Goal: Task Accomplishment & Management: Use online tool/utility

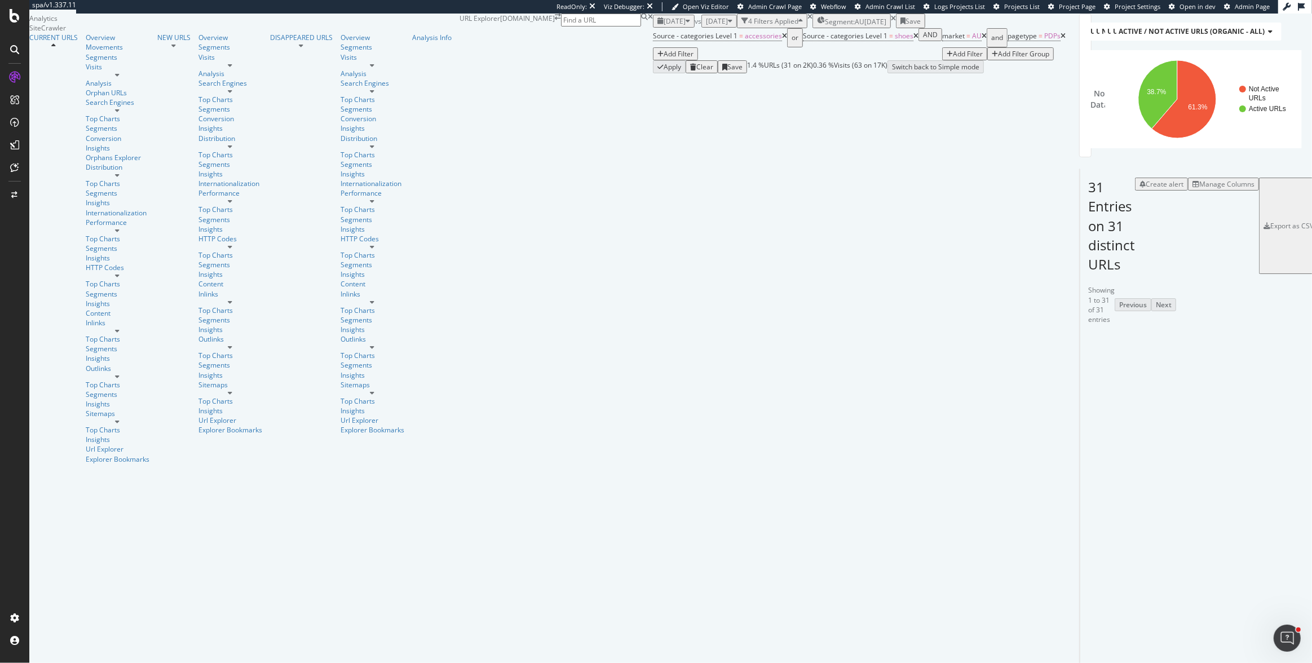
scroll to position [194, 0]
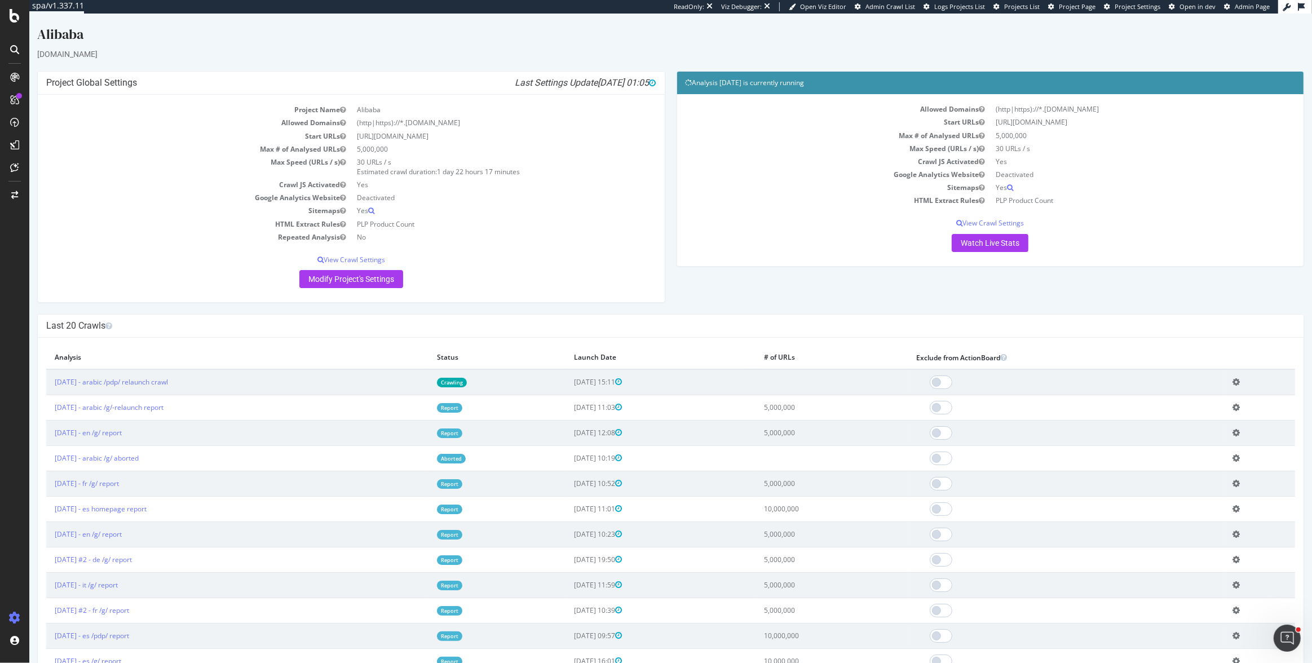
click at [686, 249] on p "Watch Live Stats" at bounding box center [991, 243] width 610 height 18
click at [132, 412] on link "2025 Aug. 26th - arabic /g/-relaunch report" at bounding box center [109, 408] width 109 height 10
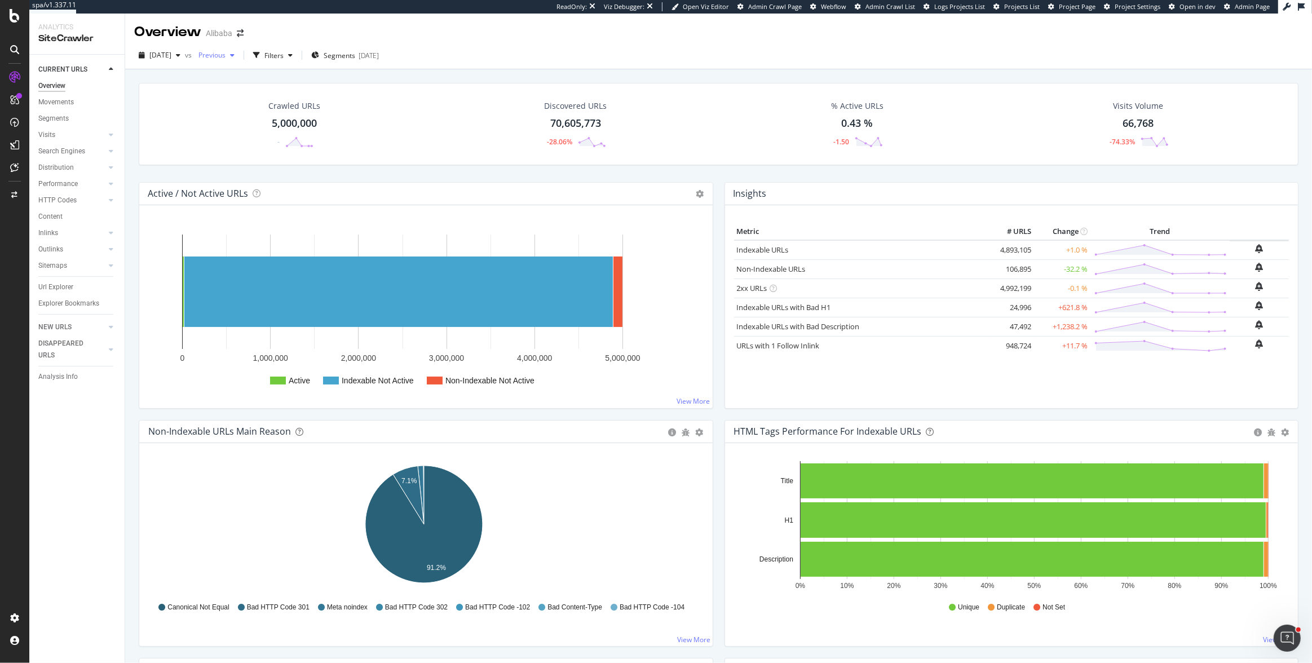
click at [226, 54] on span "Previous" at bounding box center [210, 55] width 32 height 10
click at [279, 122] on span "2024 Nov. 29th - True View" at bounding box center [250, 122] width 59 height 10
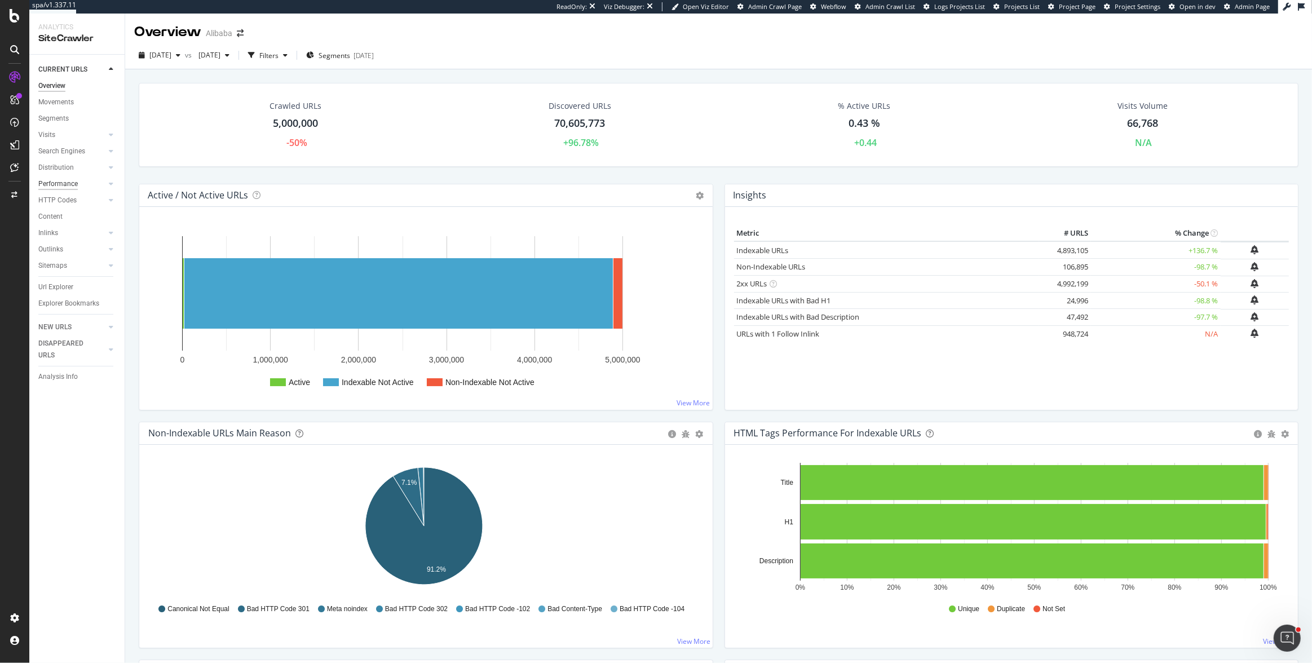
click at [61, 186] on div "Performance" at bounding box center [57, 184] width 39 height 12
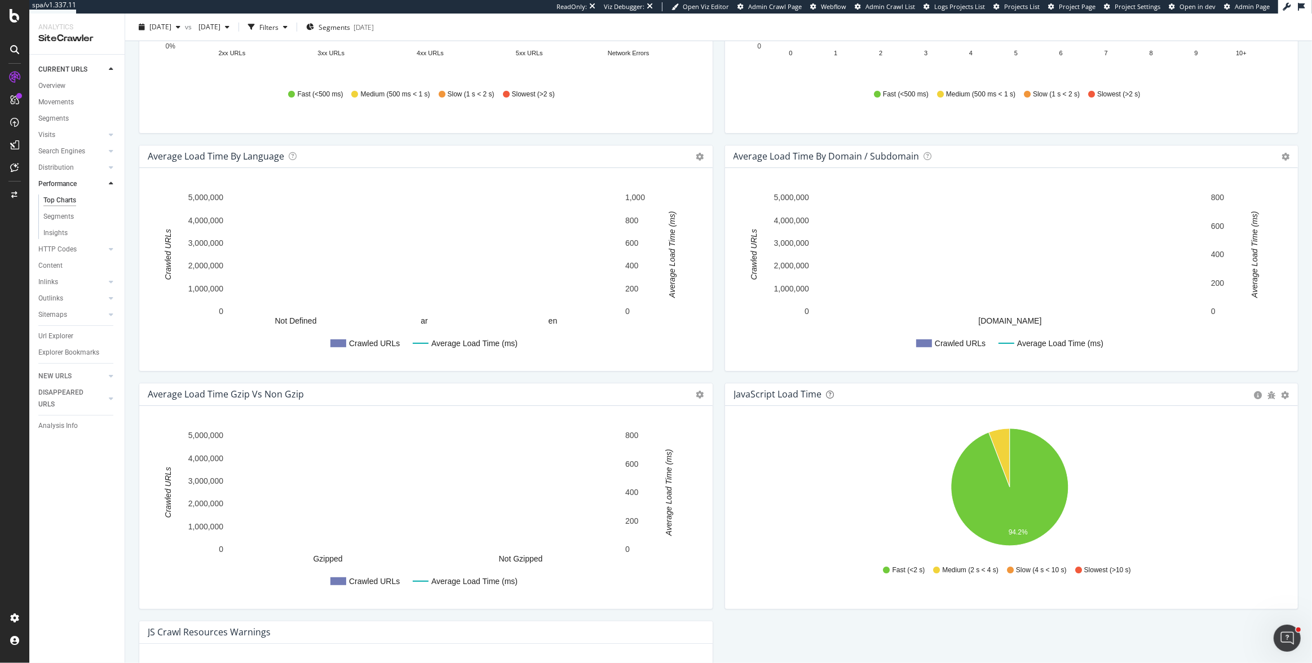
scroll to position [766, 0]
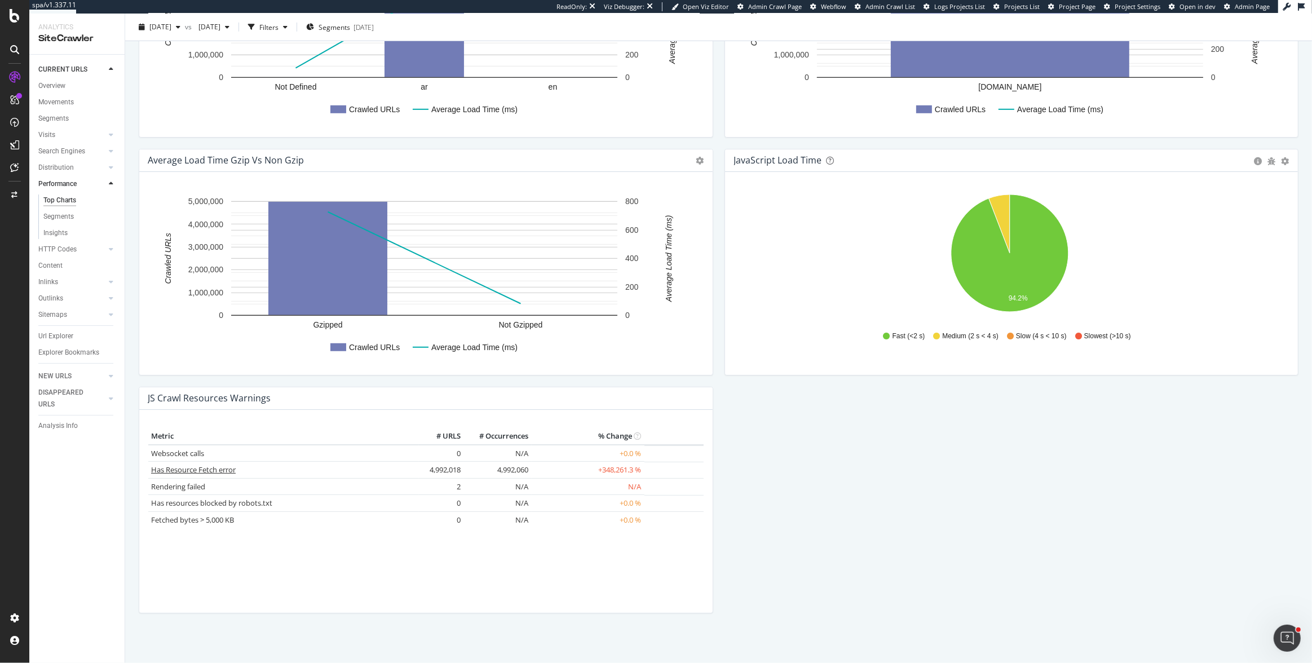
click at [225, 469] on link "Has Resource Fetch error" at bounding box center [193, 470] width 85 height 10
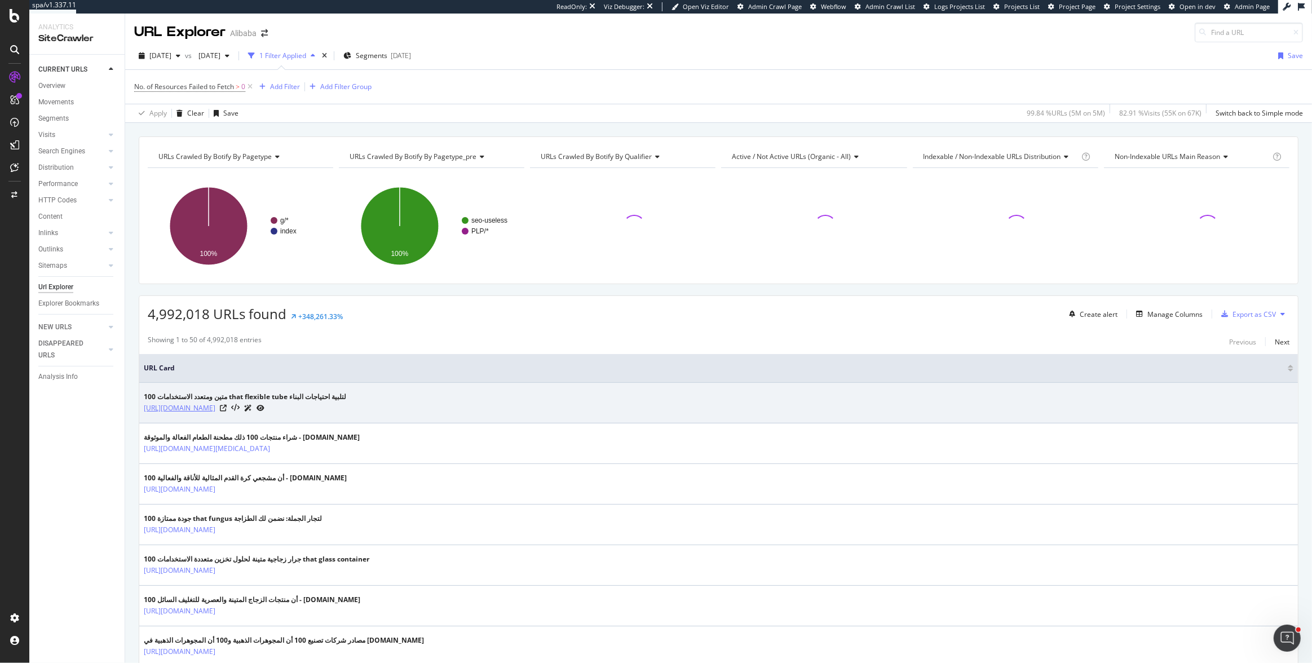
click at [215, 406] on link "https://arabic.alibaba.com/g/100-that-flexible-tube.html" at bounding box center [180, 408] width 72 height 11
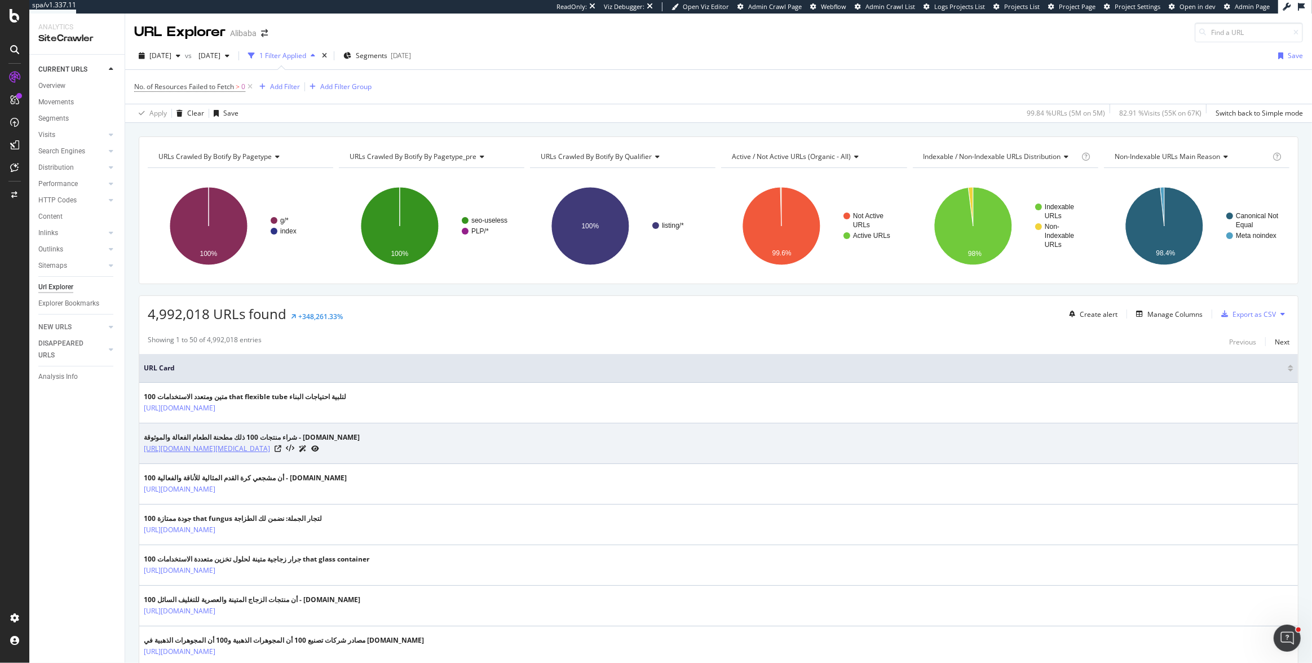
click at [270, 450] on link "[URL][DOMAIN_NAME][MEDICAL_DATA]" at bounding box center [207, 448] width 126 height 11
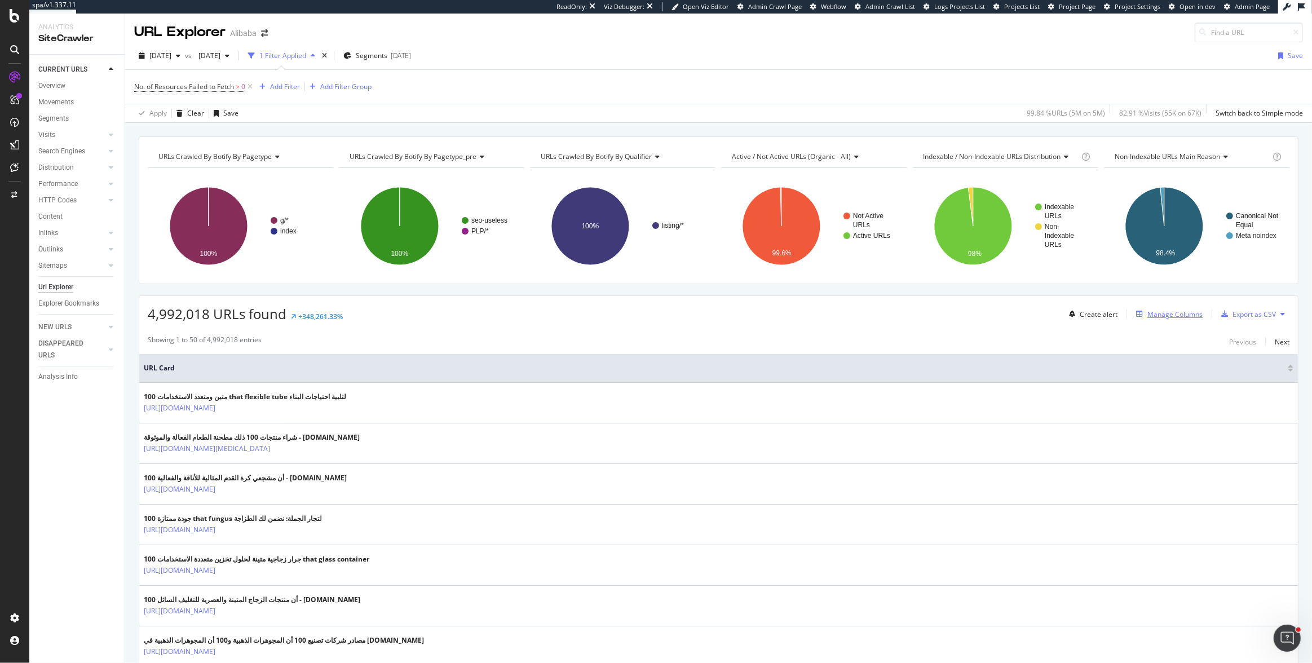
click at [1171, 310] on div "Manage Columns" at bounding box center [1175, 315] width 55 height 10
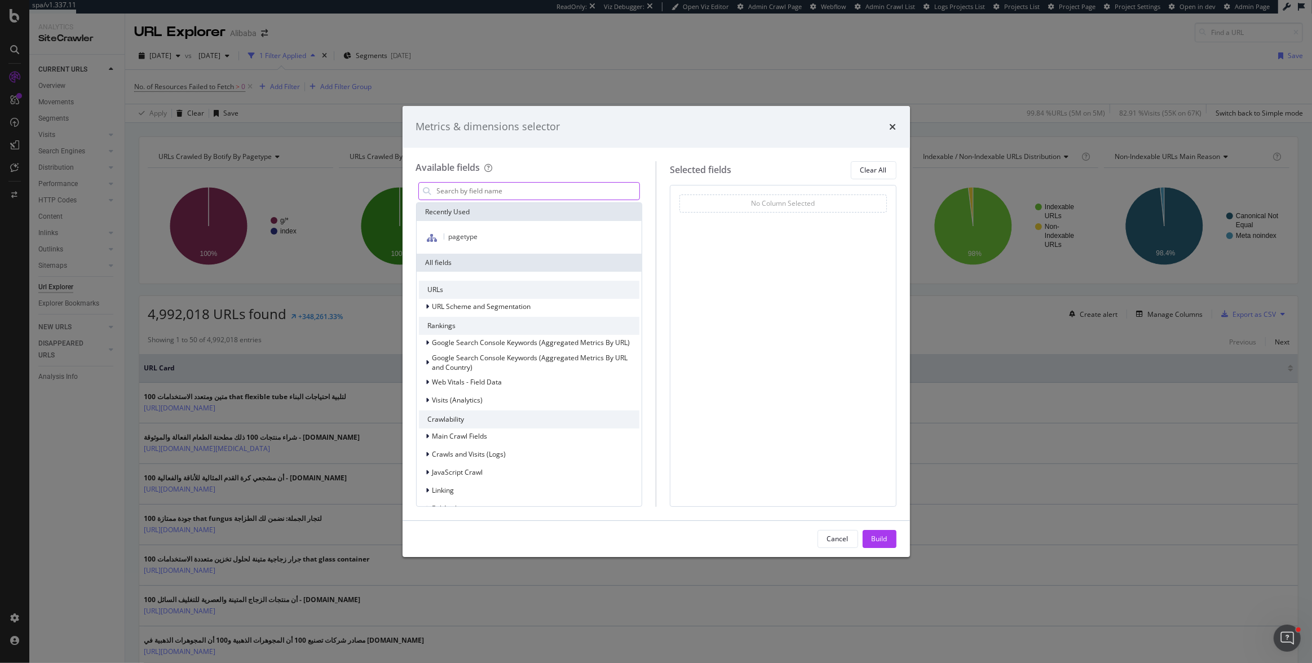
click at [598, 191] on input "modal" at bounding box center [538, 191] width 204 height 17
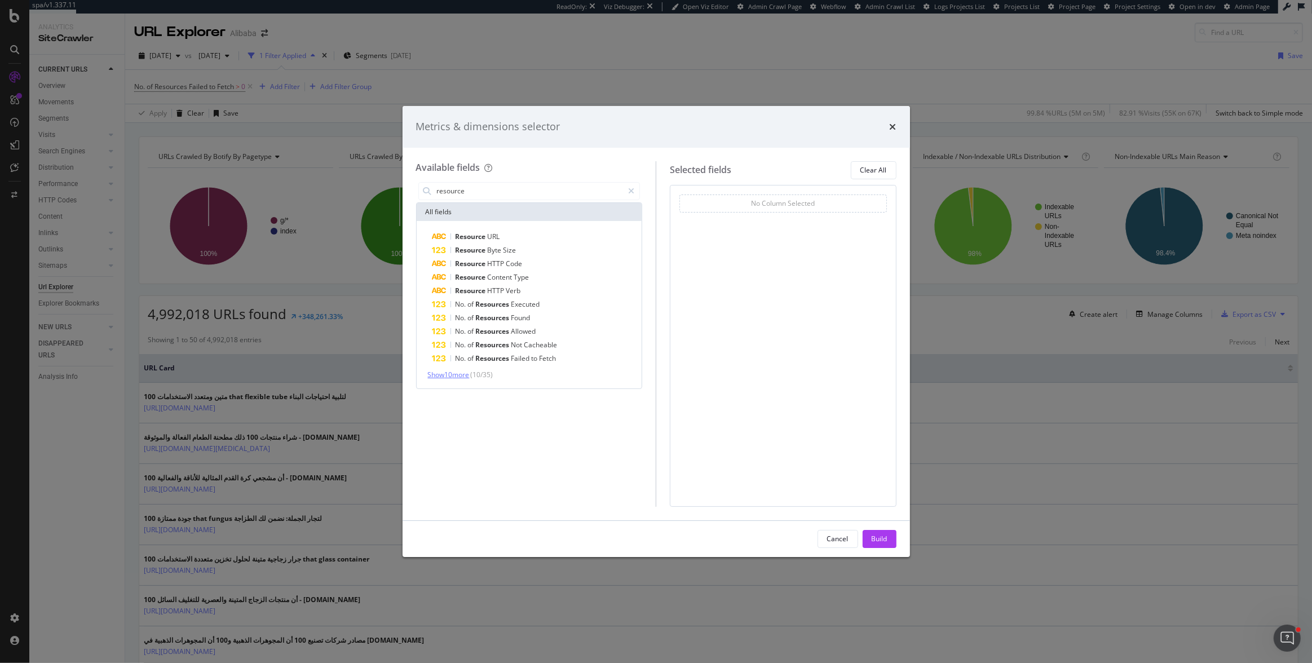
type input "resource"
click at [462, 371] on span "Show 10 more" at bounding box center [449, 375] width 42 height 10
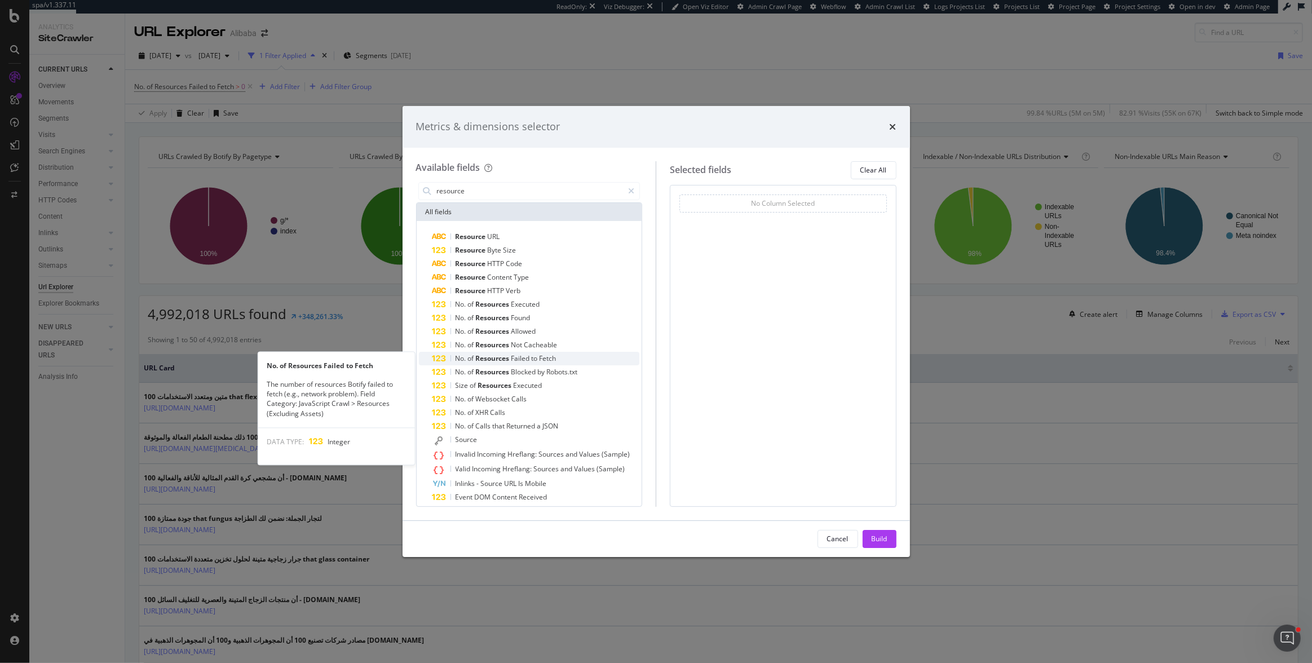
click at [544, 359] on span "Fetch" at bounding box center [548, 359] width 17 height 10
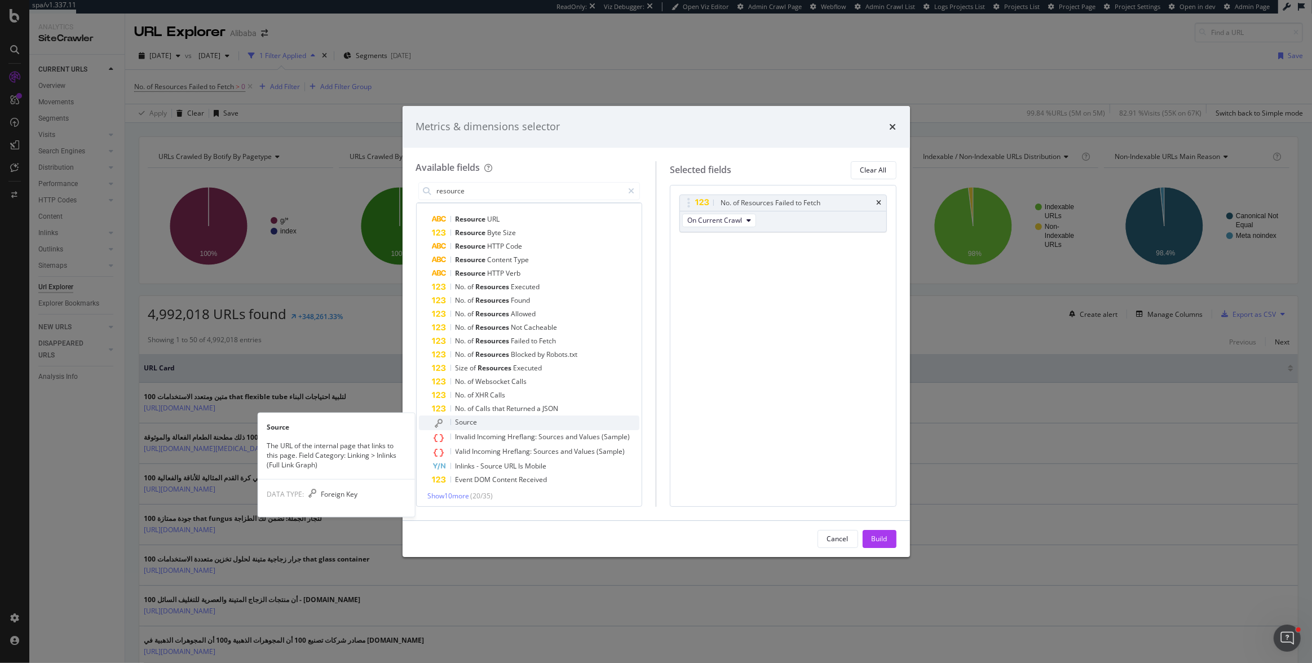
scroll to position [20, 0]
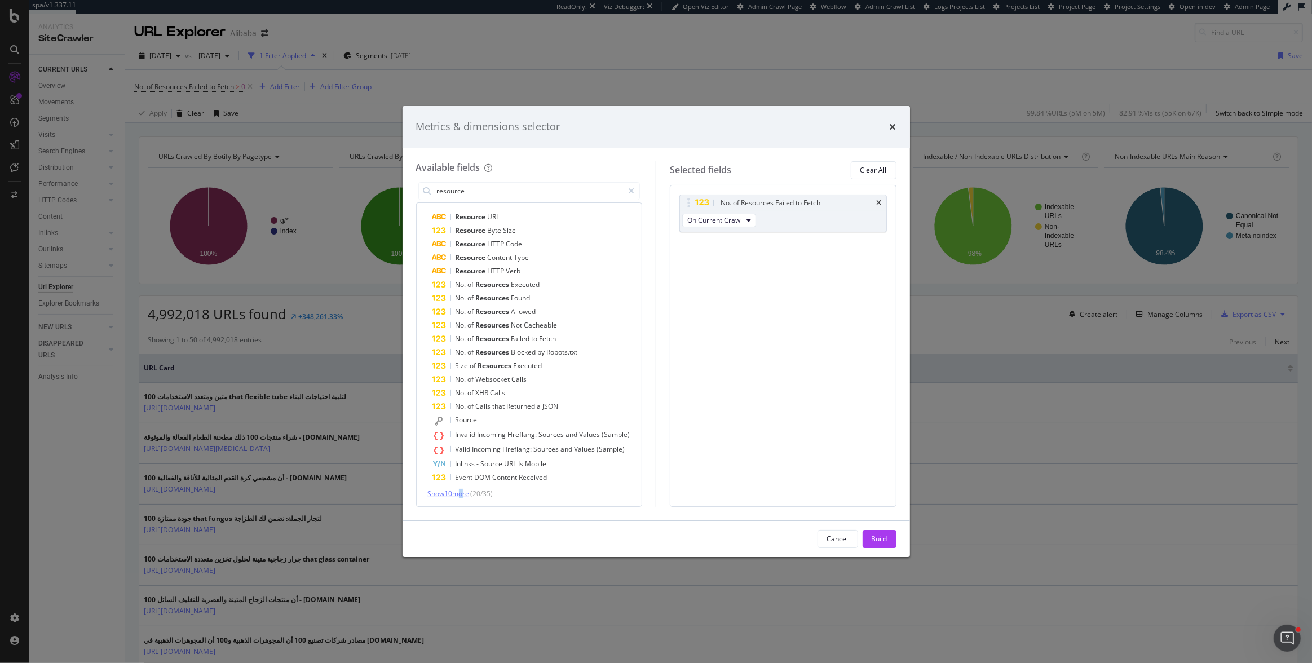
click at [459, 492] on span "Show 10 more" at bounding box center [449, 494] width 42 height 10
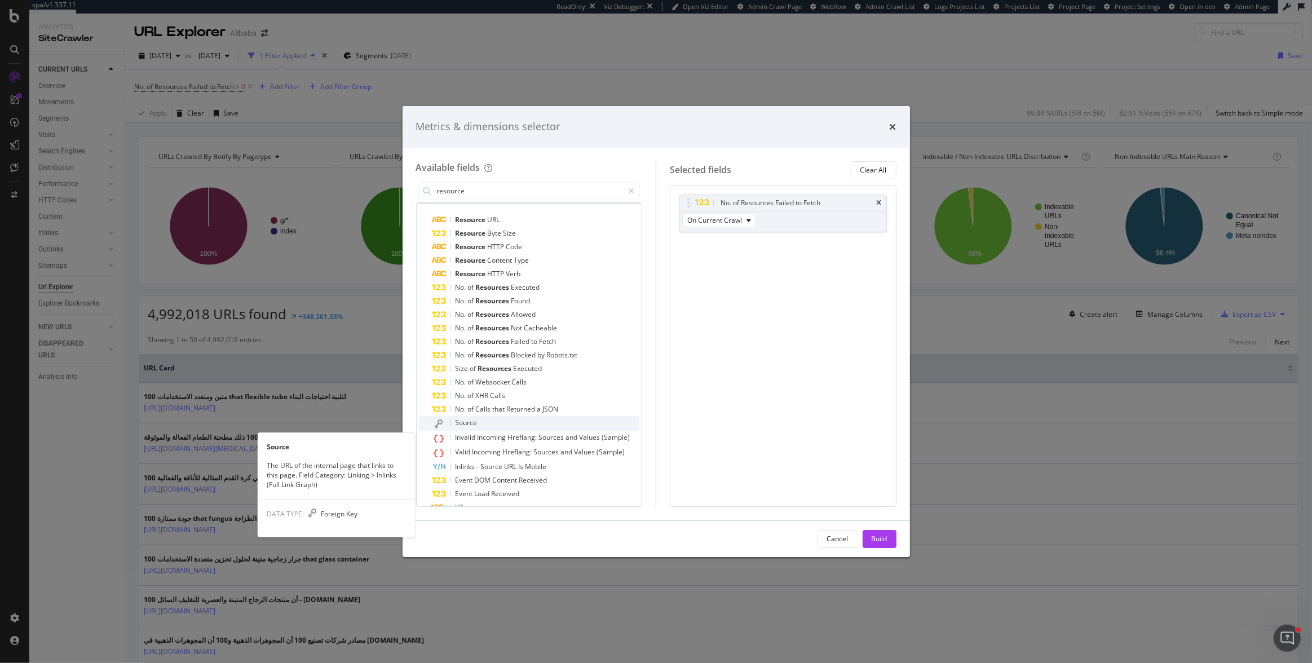
scroll to position [0, 0]
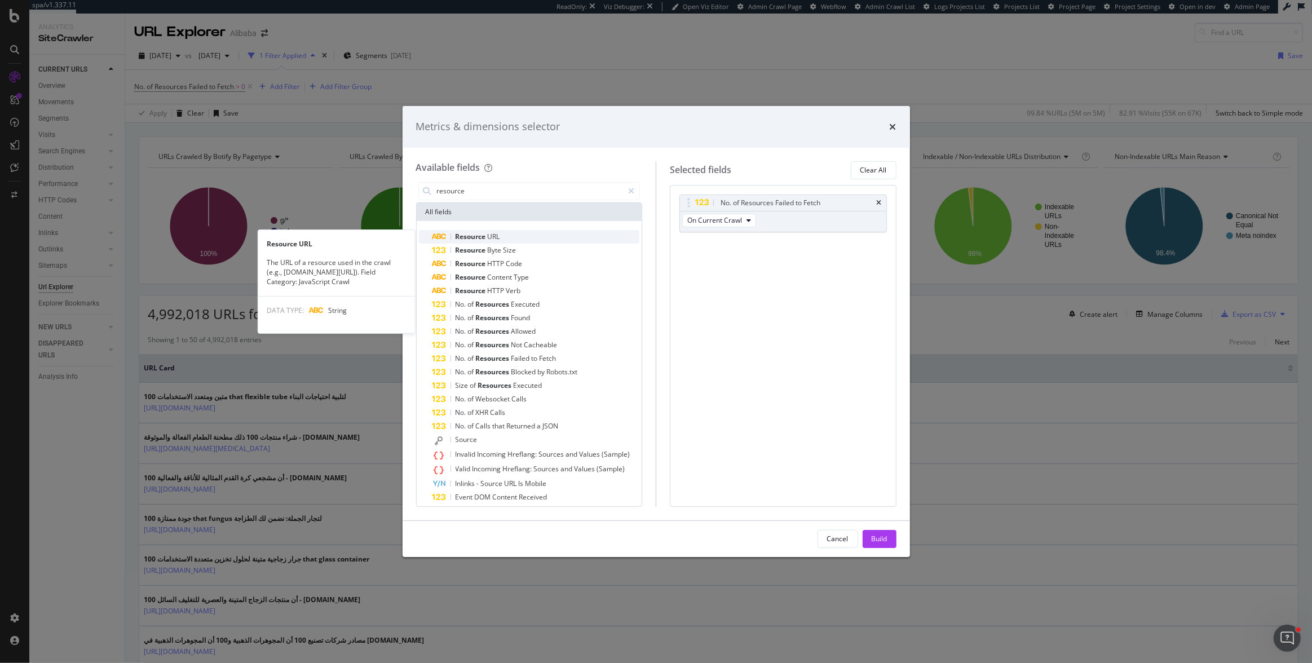
click at [501, 238] on div "Resource URL" at bounding box center [537, 237] width 208 height 14
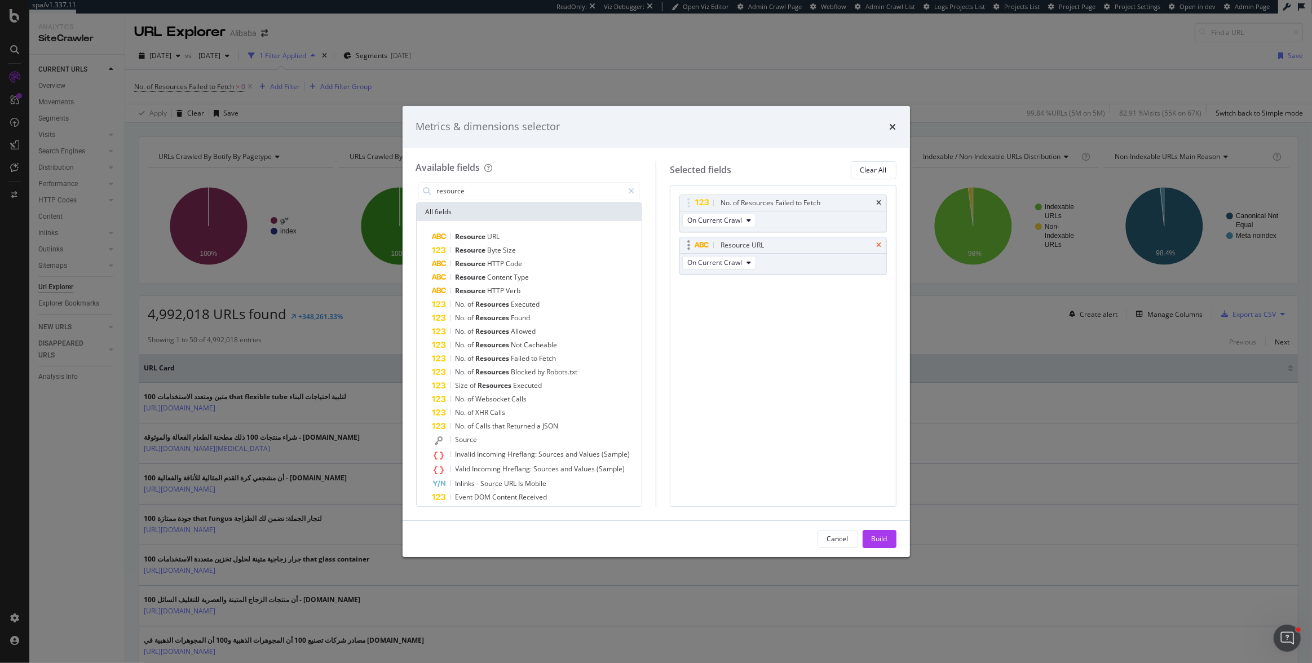
click at [878, 243] on icon "times" at bounding box center [879, 245] width 5 height 7
click at [883, 542] on div "Build" at bounding box center [880, 539] width 16 height 10
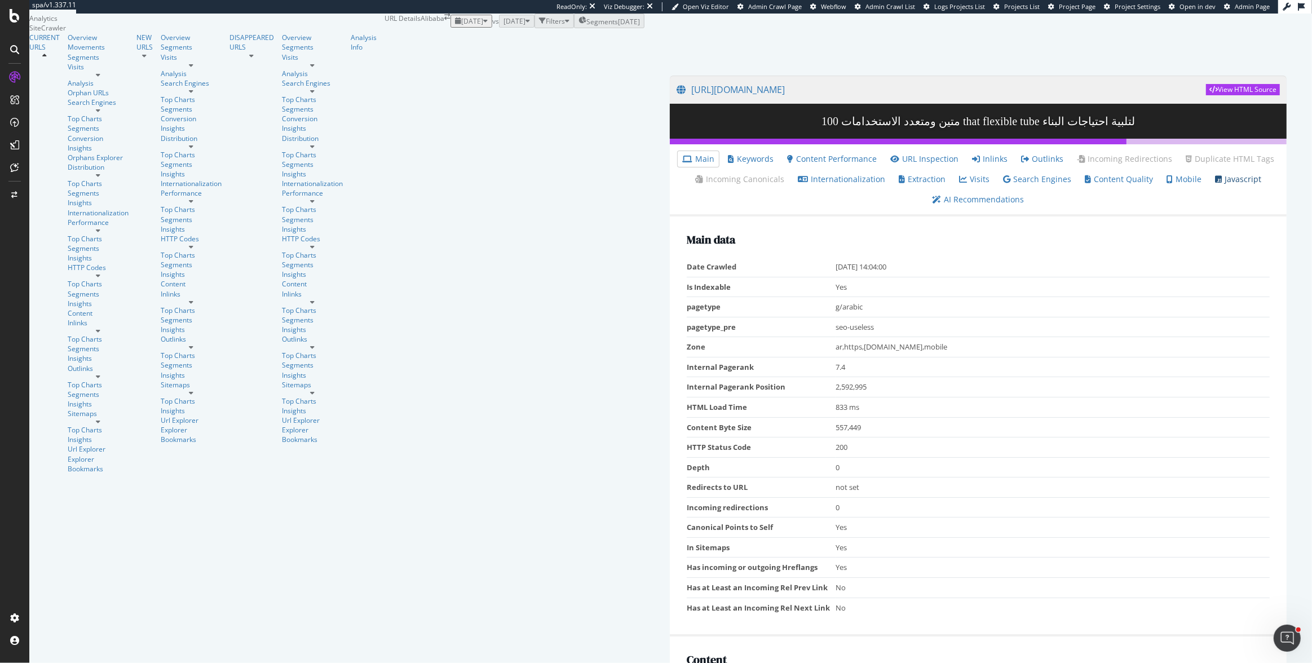
click at [1215, 185] on link "Javascript" at bounding box center [1238, 179] width 46 height 11
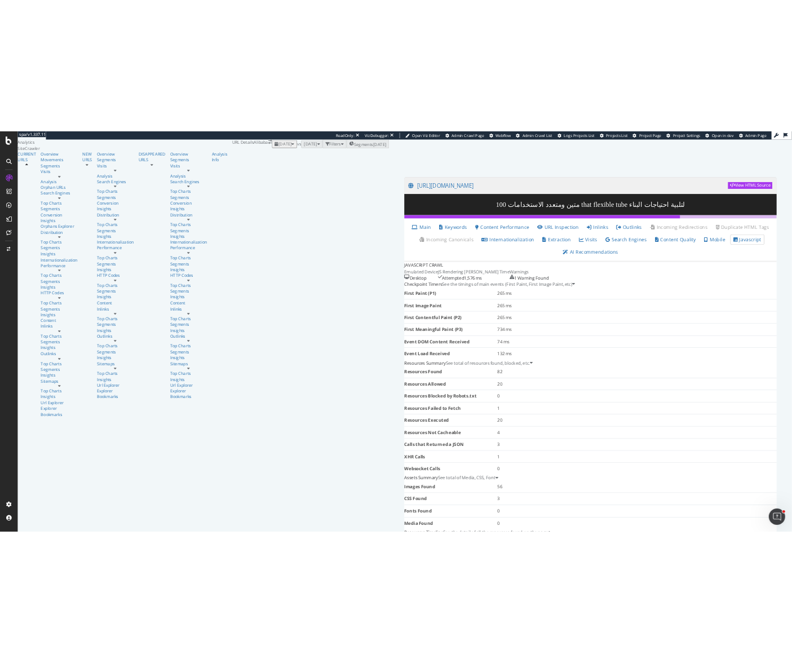
scroll to position [2109, 0]
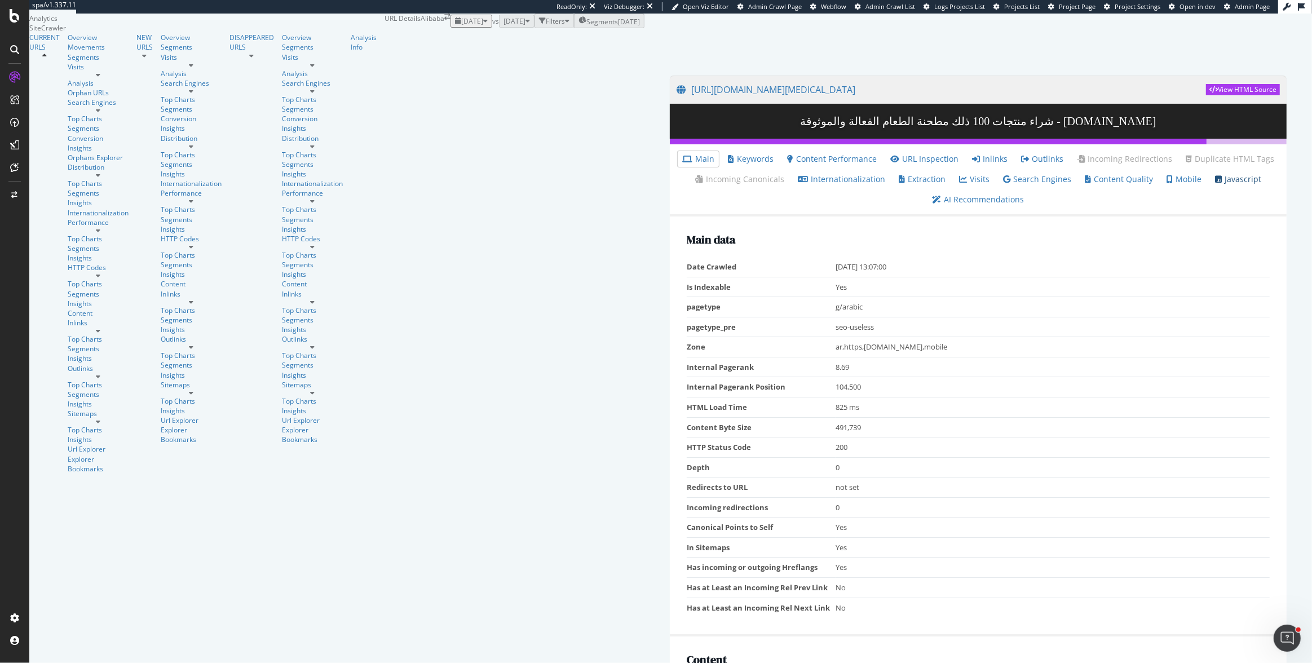
click at [1215, 185] on link "Javascript" at bounding box center [1238, 179] width 46 height 11
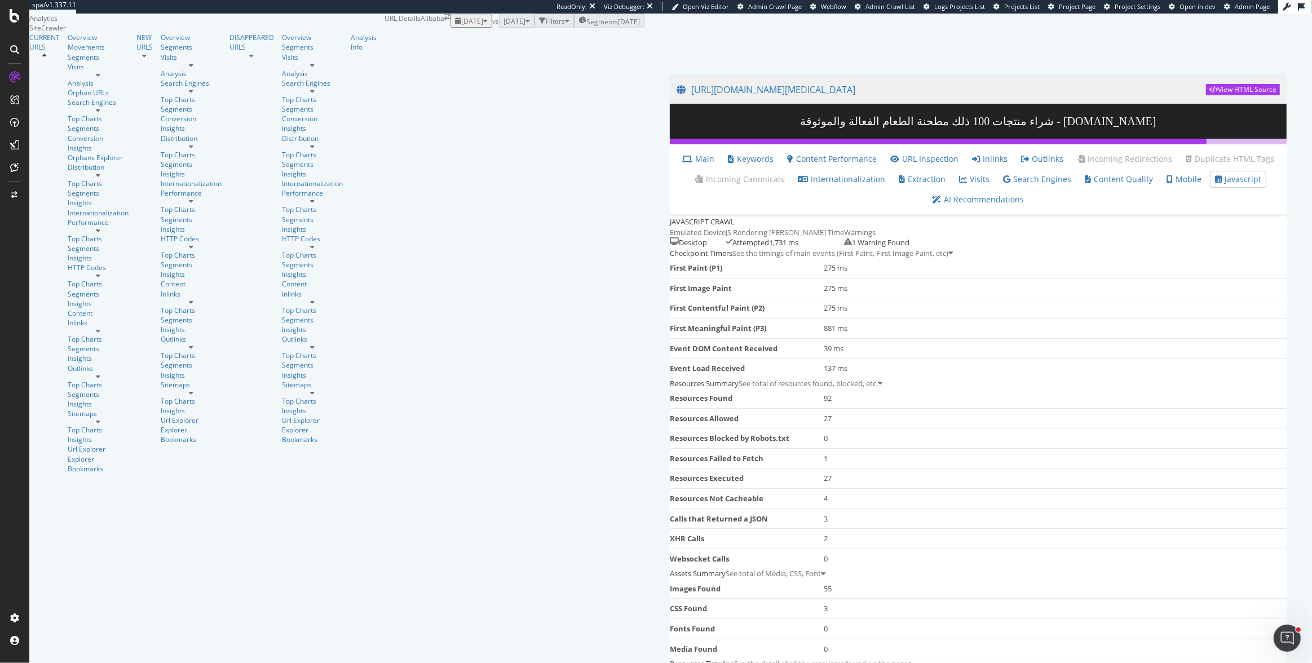
scroll to position [2034, 0]
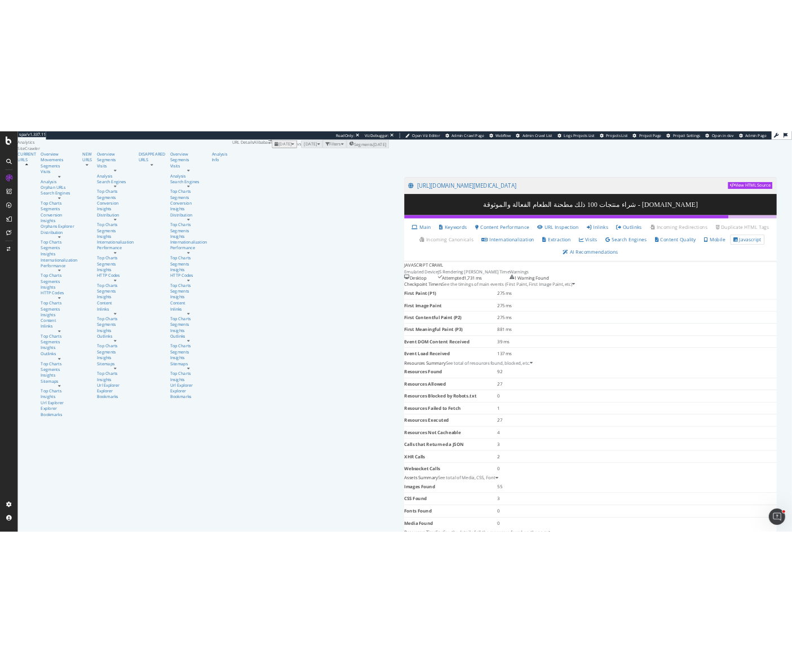
scroll to position [0, 0]
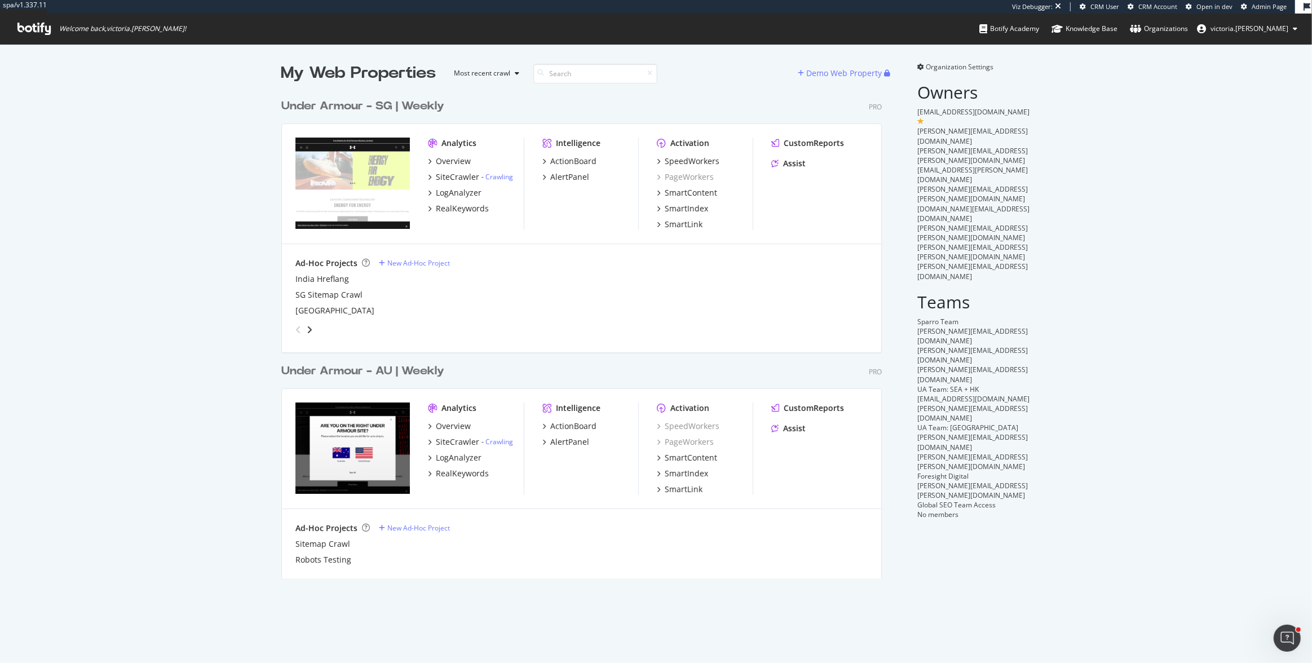
click at [613, 301] on div "India Hreflang SG Sitemap Crawl [GEOGRAPHIC_DATA]" at bounding box center [582, 295] width 572 height 43
click at [1188, 25] on div "Organizations" at bounding box center [1159, 28] width 58 height 11
click at [1179, 33] on div "Organizations" at bounding box center [1159, 28] width 58 height 11
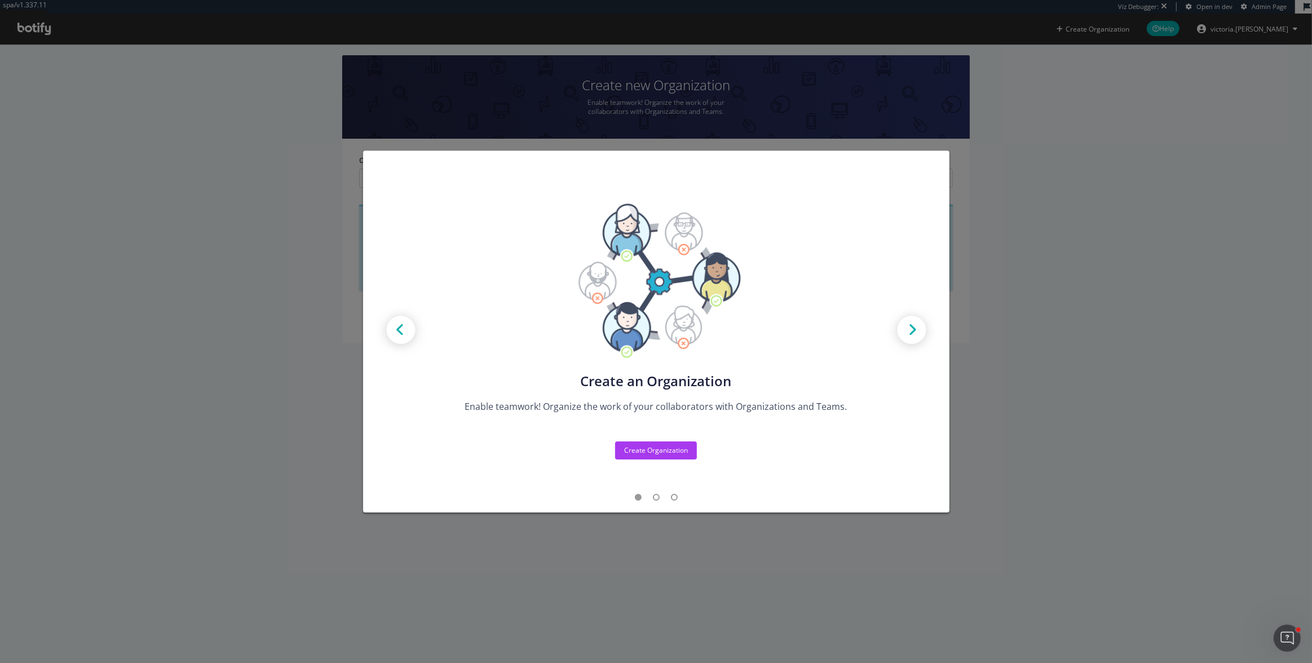
click at [234, 125] on div "Create new Projects for your Teams Create the exact model that matches your Org…" at bounding box center [656, 331] width 1312 height 663
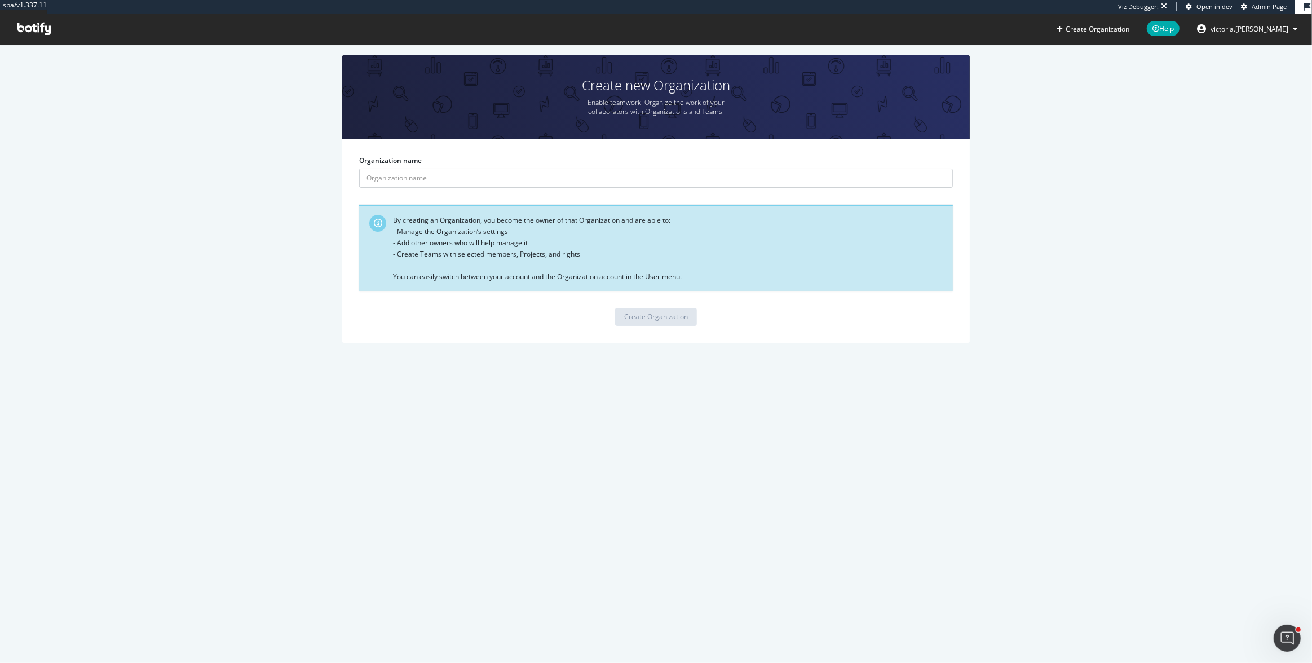
click at [1270, 3] on span "Admin Page" at bounding box center [1269, 6] width 35 height 8
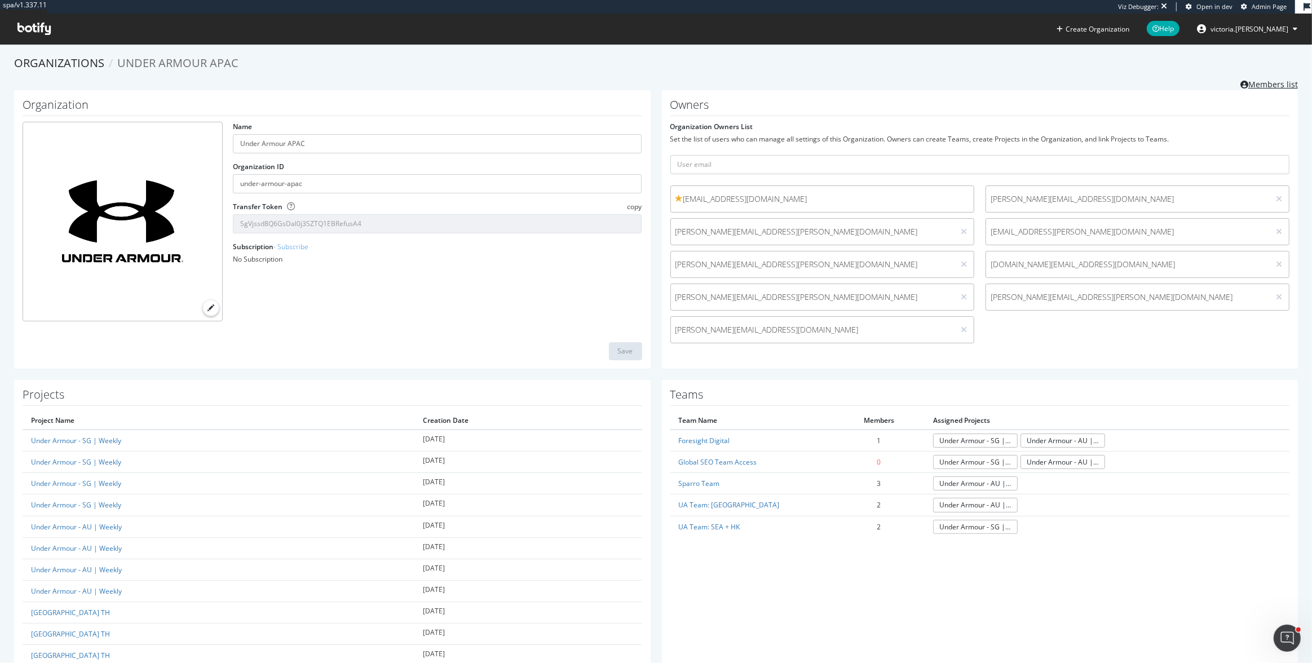
click at [1274, 82] on link "Members list" at bounding box center [1270, 83] width 58 height 14
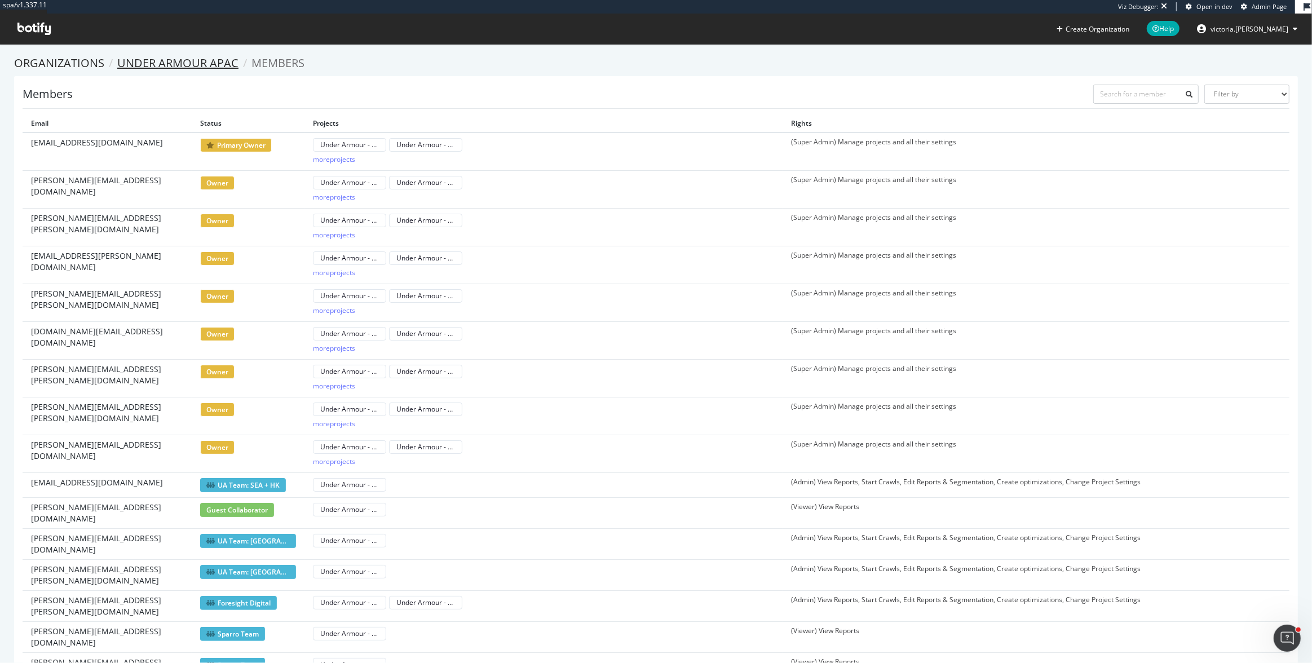
click at [170, 63] on link "Under Armour APAC" at bounding box center [177, 62] width 121 height 15
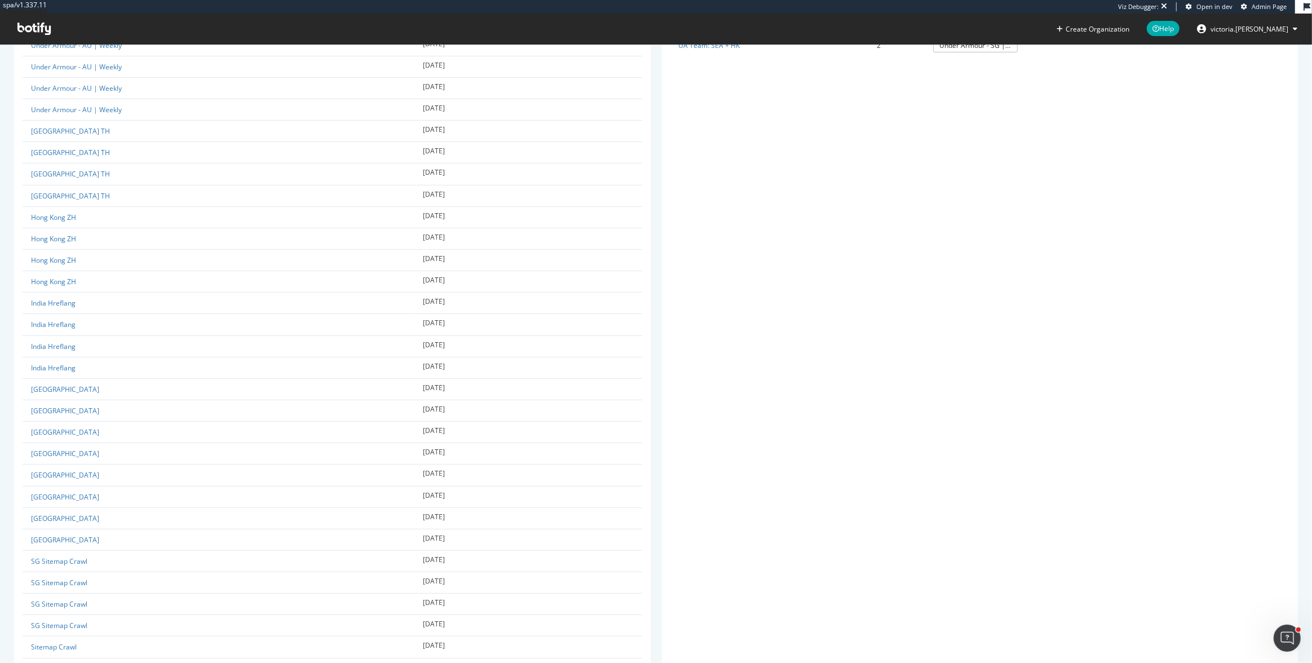
scroll to position [1021, 0]
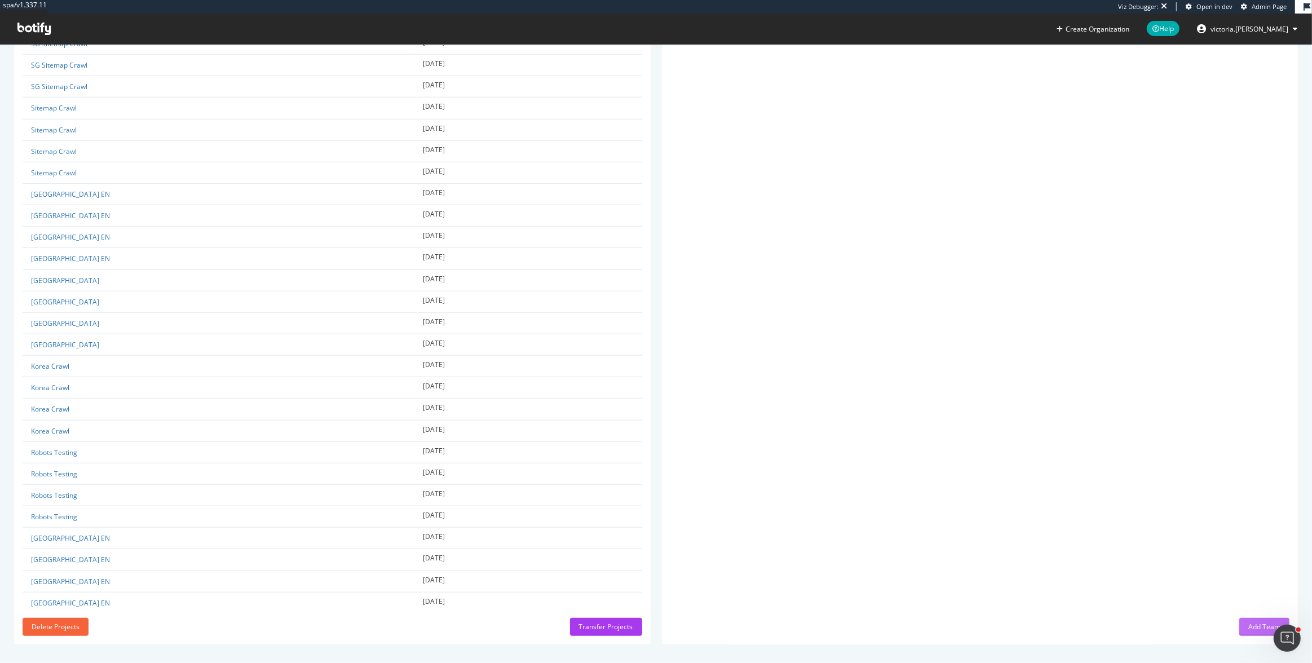
click at [1240, 619] on button "Add Team" at bounding box center [1265, 627] width 50 height 18
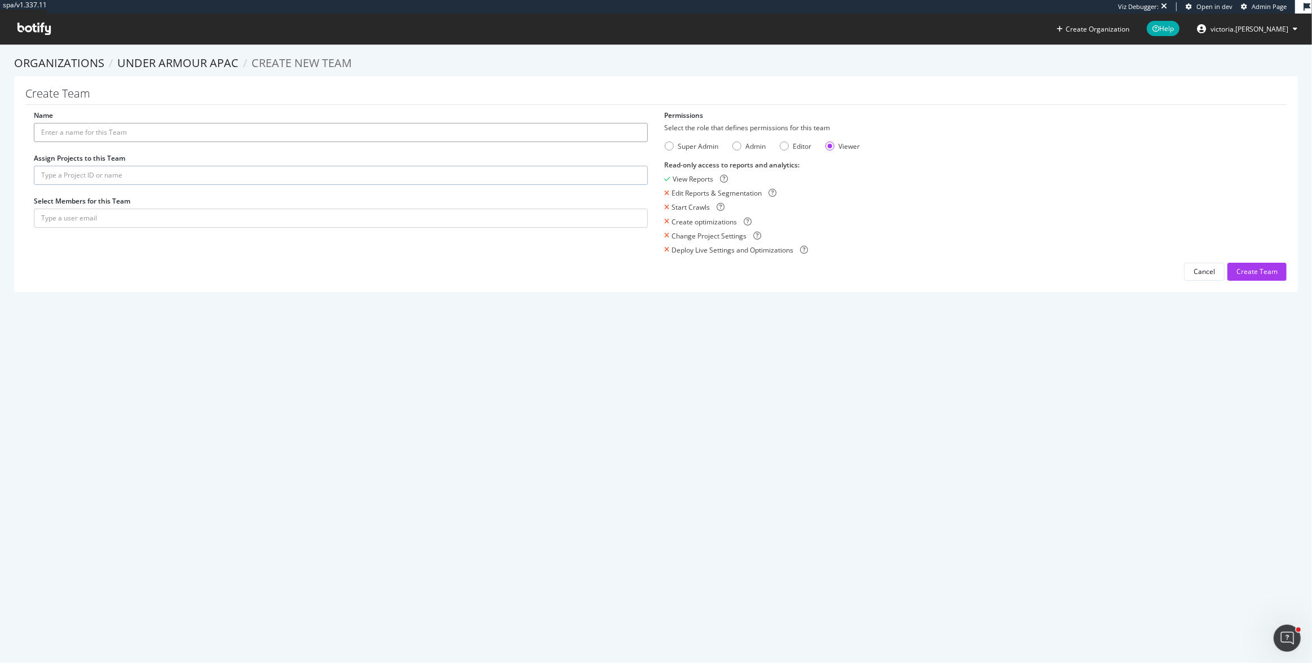
click at [351, 125] on input "Name" at bounding box center [341, 132] width 614 height 19
type input "First Page Digital"
click at [120, 175] on input "text" at bounding box center [341, 175] width 614 height 19
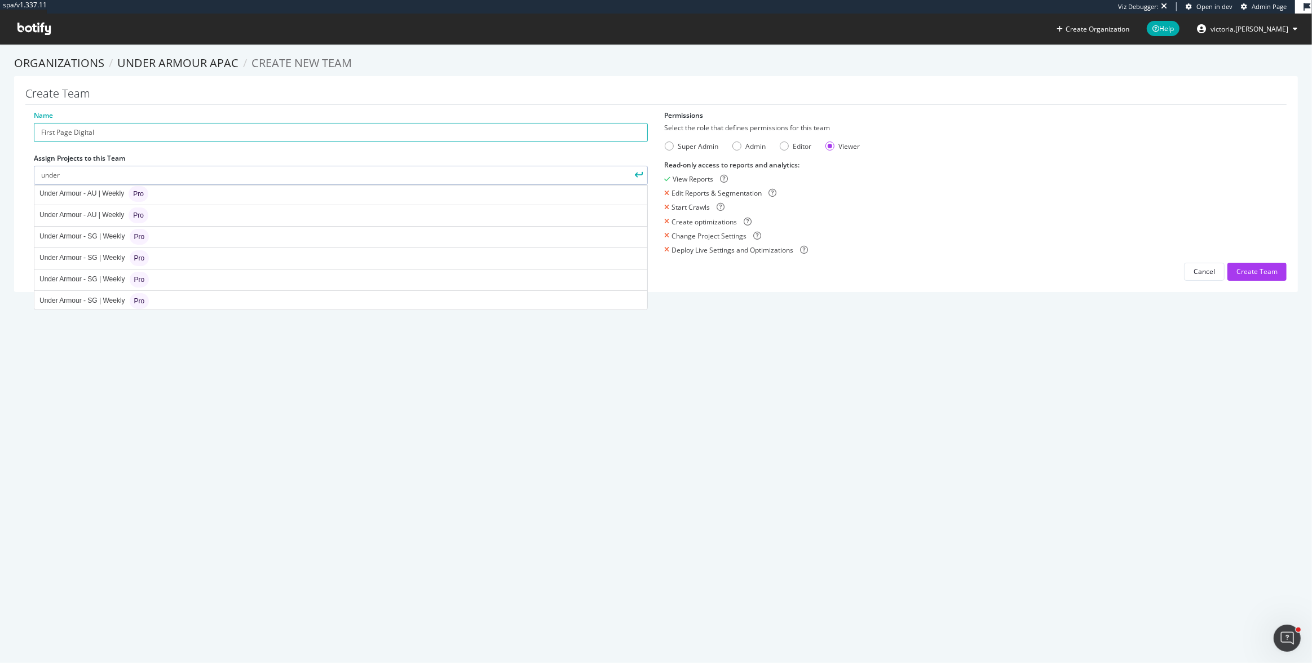
scroll to position [46, 0]
type input "under"
click at [195, 234] on div "Under Armour - SG | Weekly Pro" at bounding box center [341, 236] width 612 height 20
click at [117, 169] on input "text" at bounding box center [341, 175] width 614 height 19
click at [169, 193] on div "Under Armour - SG | Weekly Pro" at bounding box center [341, 196] width 612 height 20
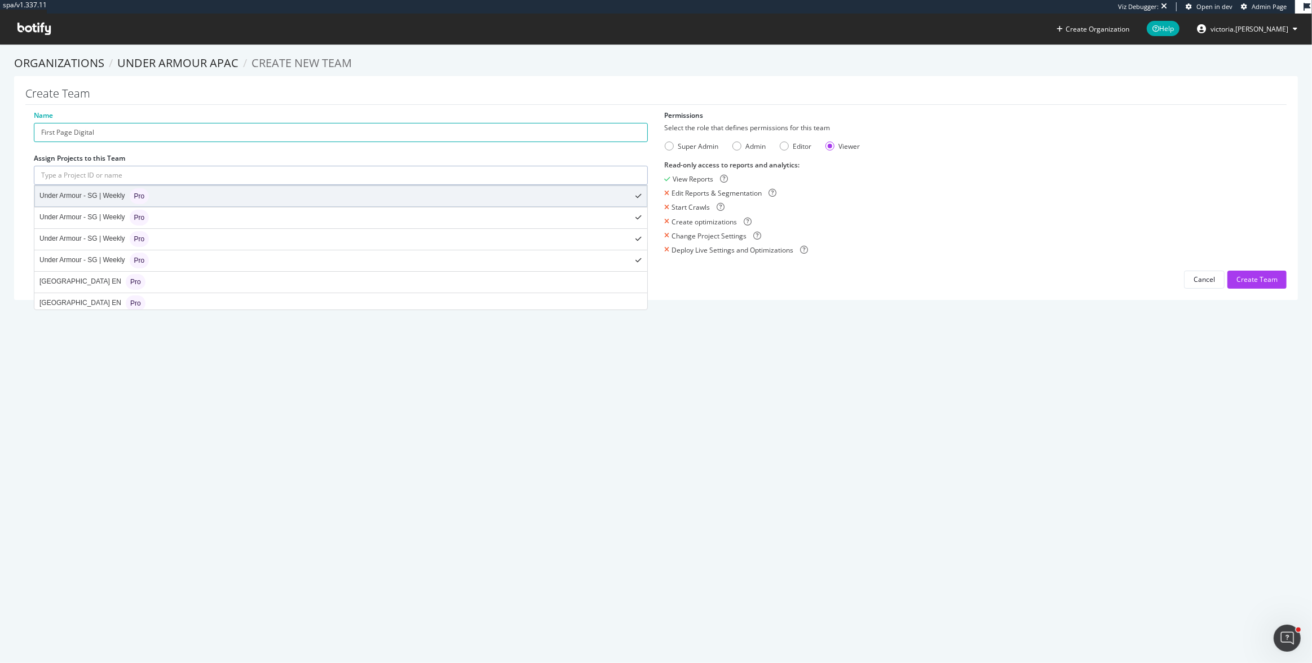
click at [201, 200] on div "Under Armour - SG | Weekly Pro" at bounding box center [341, 196] width 612 height 20
click at [202, 194] on div "Under Armour - SG | Weekly Pro" at bounding box center [341, 196] width 612 height 20
type input "au"
click at [188, 197] on div "Under Armour - AU | Weekly Pro" at bounding box center [341, 196] width 612 height 20
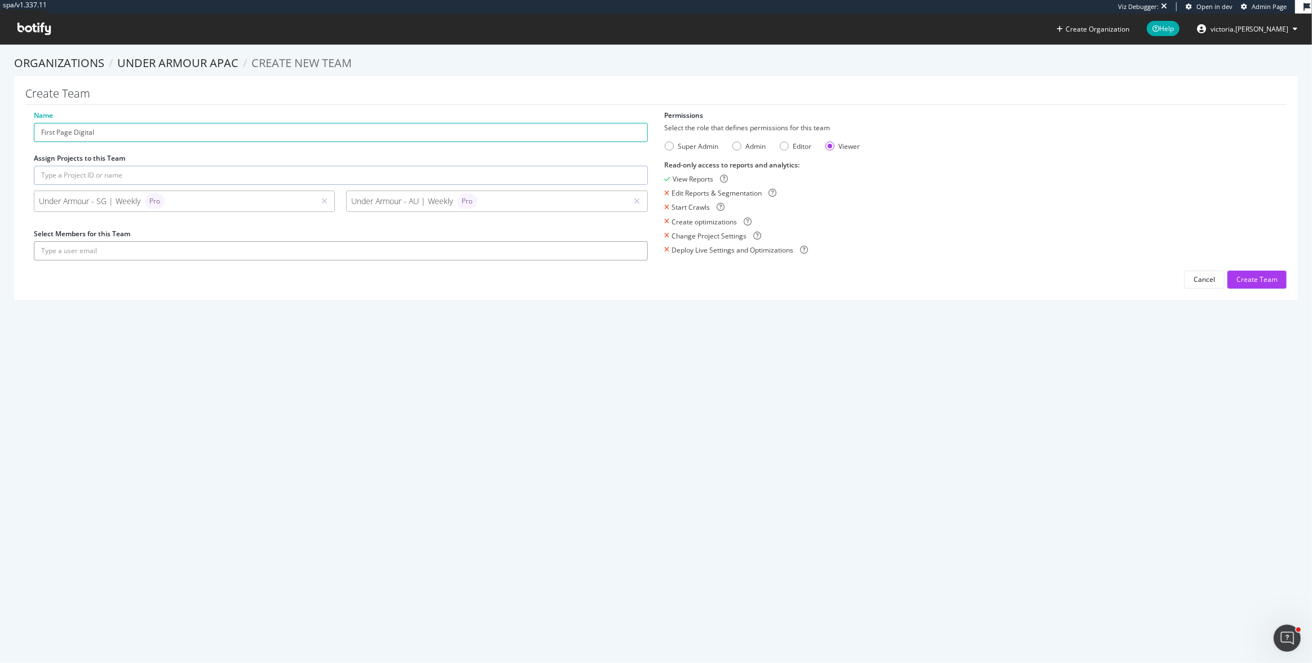
click at [236, 255] on input "text" at bounding box center [341, 250] width 614 height 19
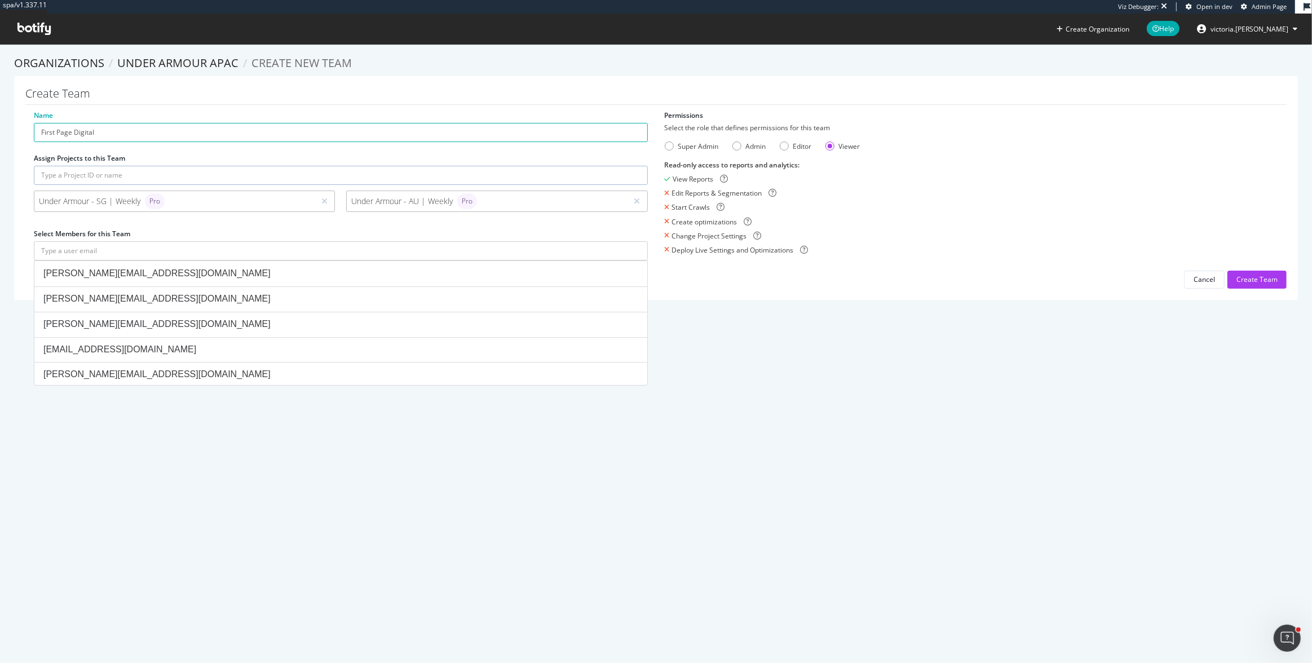
click at [283, 225] on div "Name First Page Digital Assign Projects to this Team Under Armour - SG | Weekly…" at bounding box center [340, 191] width 631 height 161
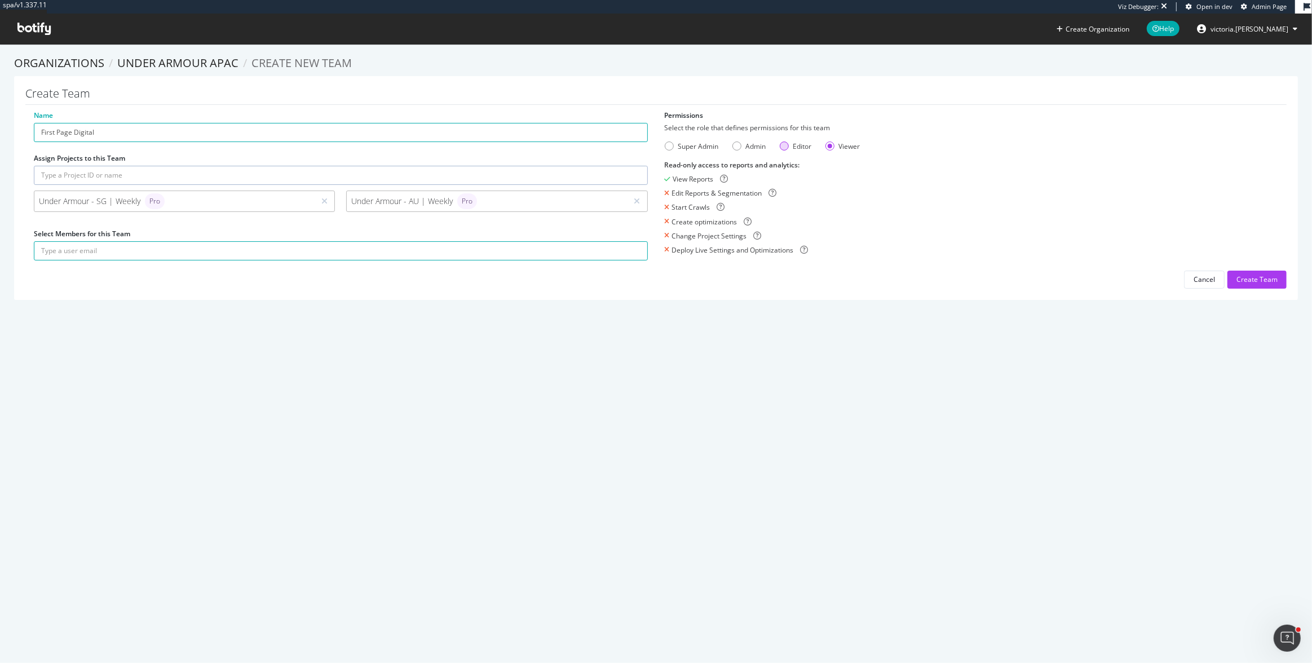
click at [783, 144] on div "Editor" at bounding box center [784, 146] width 9 height 9
click at [746, 146] on div "Admin" at bounding box center [756, 147] width 20 height 10
click at [782, 148] on div "Editor" at bounding box center [784, 146] width 9 height 9
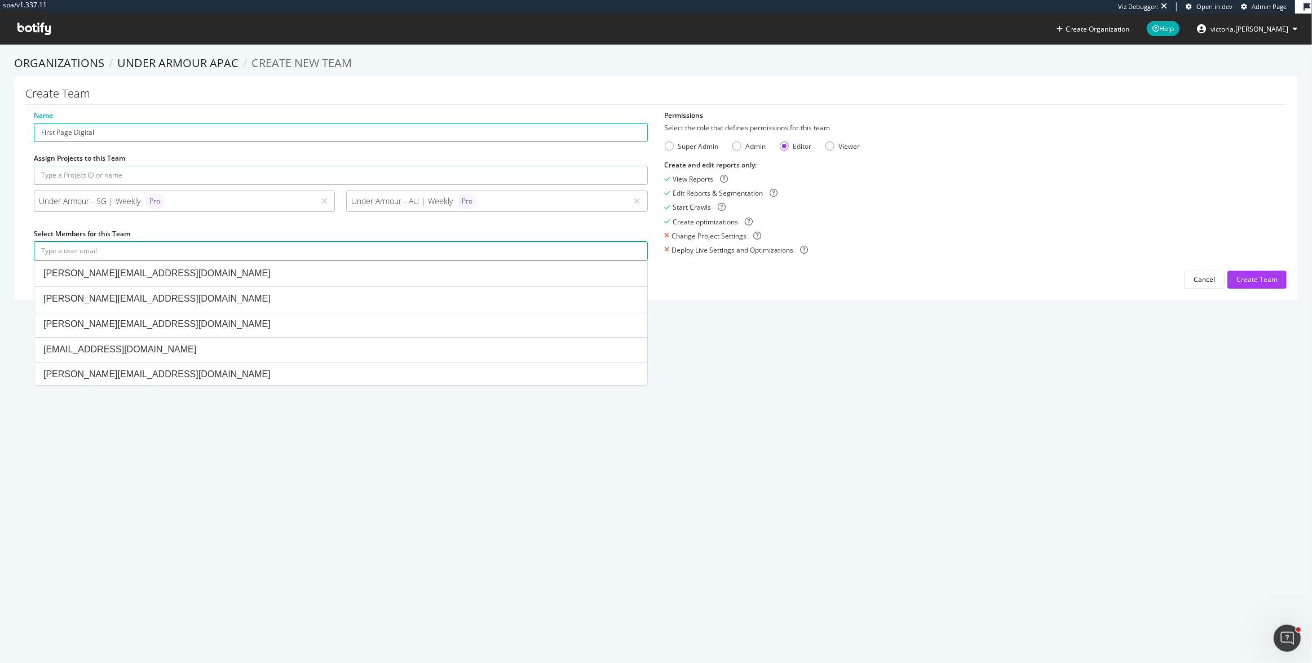
click at [163, 248] on input "text" at bounding box center [341, 250] width 614 height 19
paste input "[PERSON_NAME][EMAIL_ADDRESS][DOMAIN_NAME]"
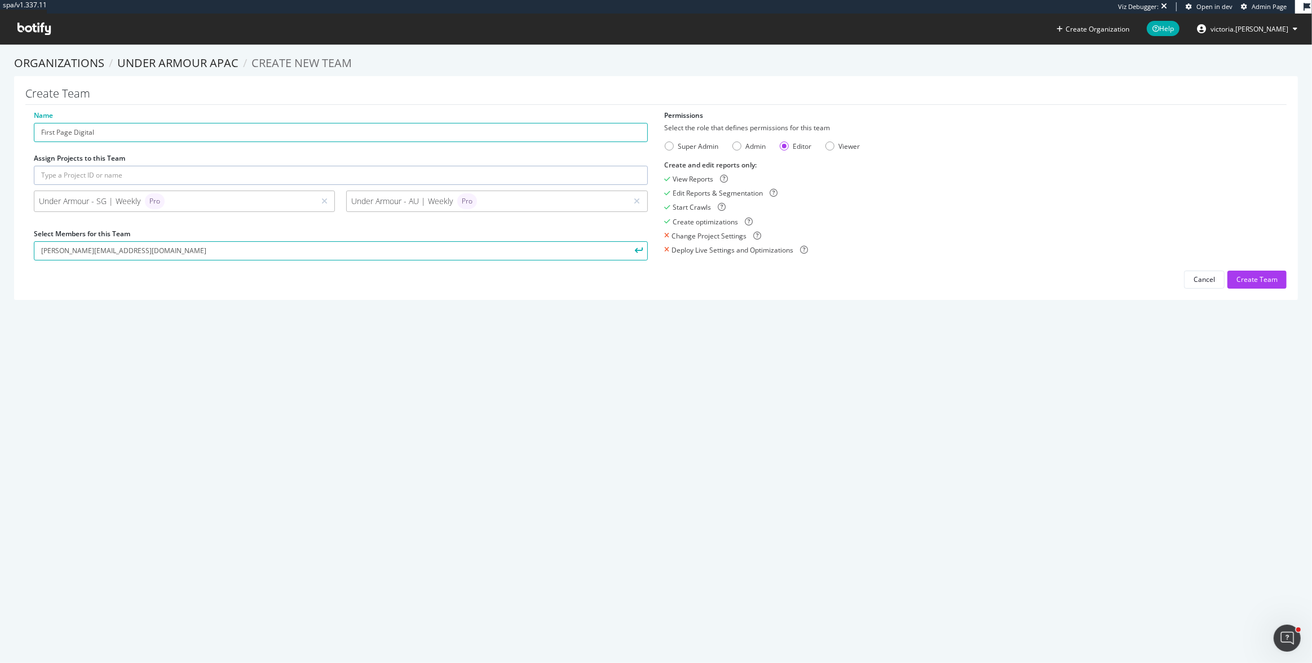
click at [635, 253] on icon "submit" at bounding box center [639, 251] width 8 height 6
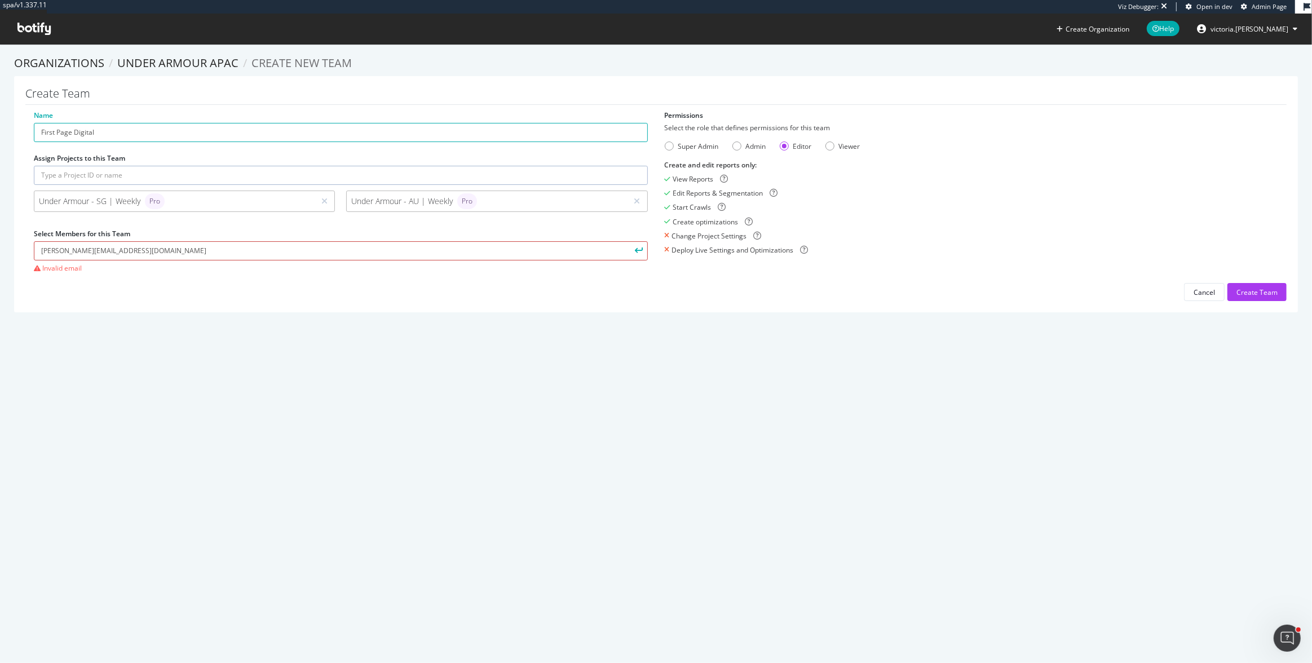
click at [153, 248] on input "[PERSON_NAME][EMAIL_ADDRESS][DOMAIN_NAME]" at bounding box center [341, 250] width 614 height 19
click at [46, 250] on input "[PERSON_NAME][EMAIL_ADDRESS][DOMAIN_NAME]" at bounding box center [341, 250] width 614 height 19
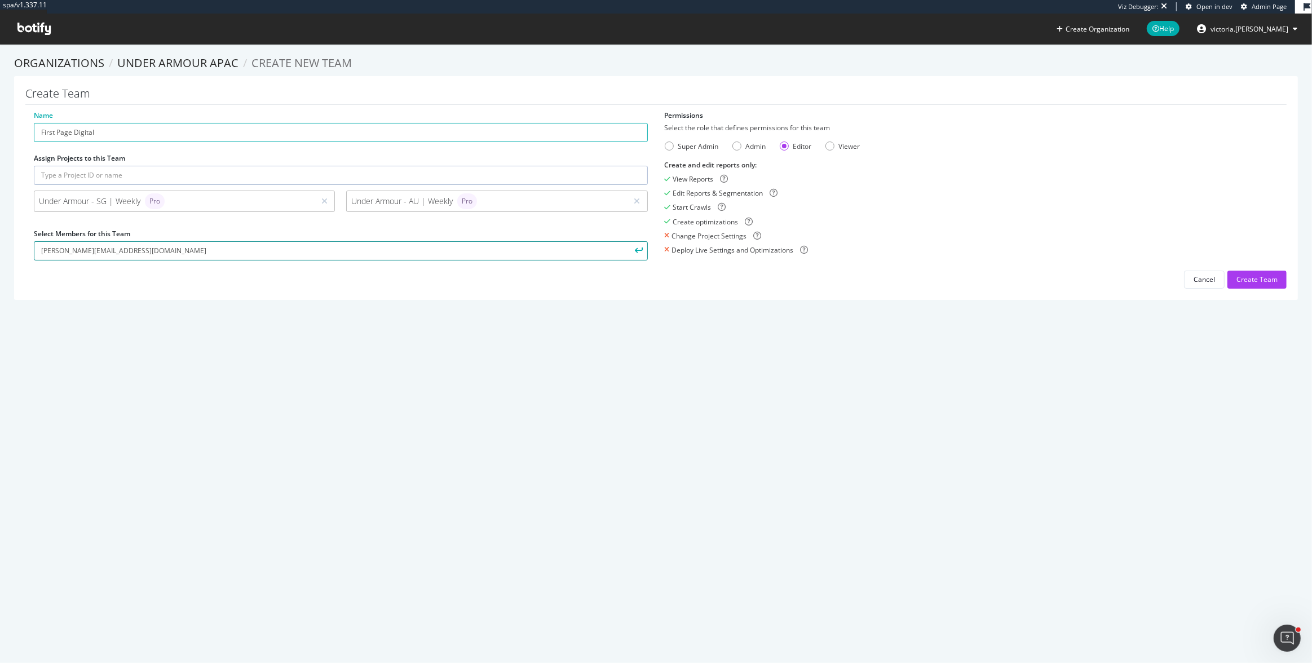
type input "[PERSON_NAME][EMAIL_ADDRESS][DOMAIN_NAME]"
click at [631, 245] on button "submit" at bounding box center [638, 250] width 19 height 19
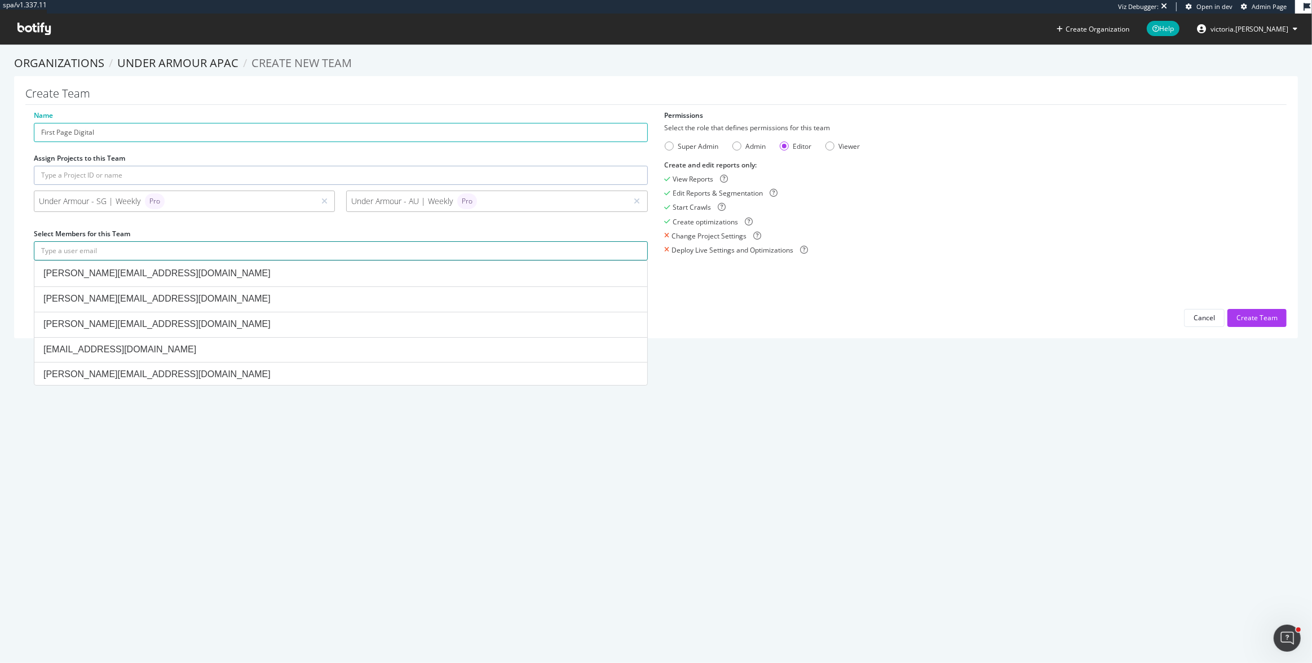
click at [183, 247] on input "text" at bounding box center [341, 250] width 614 height 19
paste input "[PERSON_NAME][EMAIL_ADDRESS][DOMAIN_NAME]"
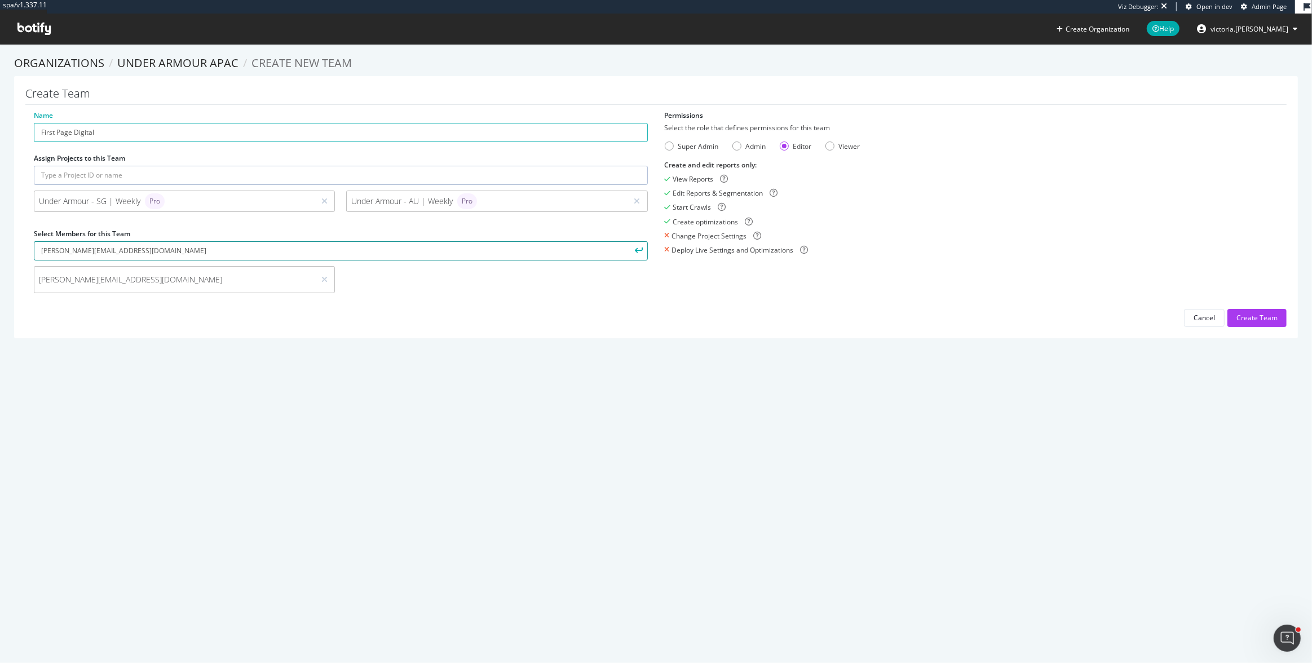
type input "[PERSON_NAME][EMAIL_ADDRESS][DOMAIN_NAME]"
click at [637, 249] on icon "submit" at bounding box center [639, 251] width 8 height 6
click at [655, 313] on div "Name First Page Digital Assign Projects to this Team Under Armour - SG | Weekly…" at bounding box center [656, 219] width 1262 height 217
click at [1237, 313] on div "Create Team" at bounding box center [1257, 318] width 41 height 10
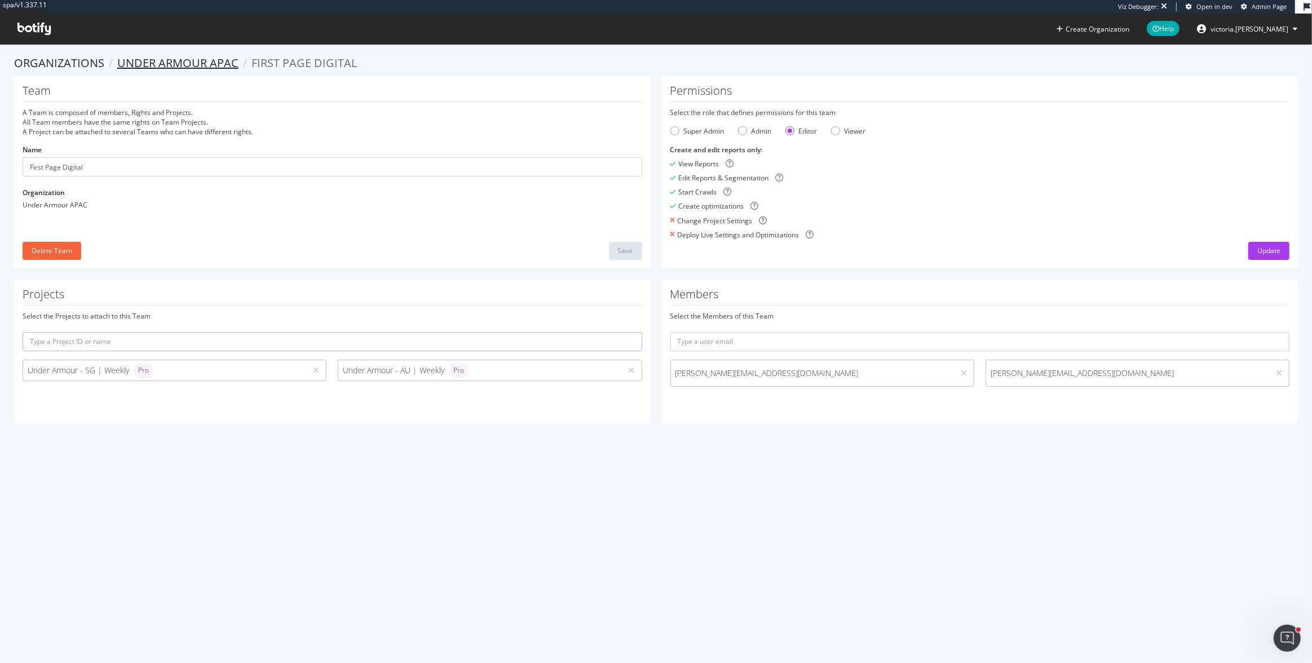
click at [170, 65] on link "Under Armour APAC" at bounding box center [177, 62] width 121 height 15
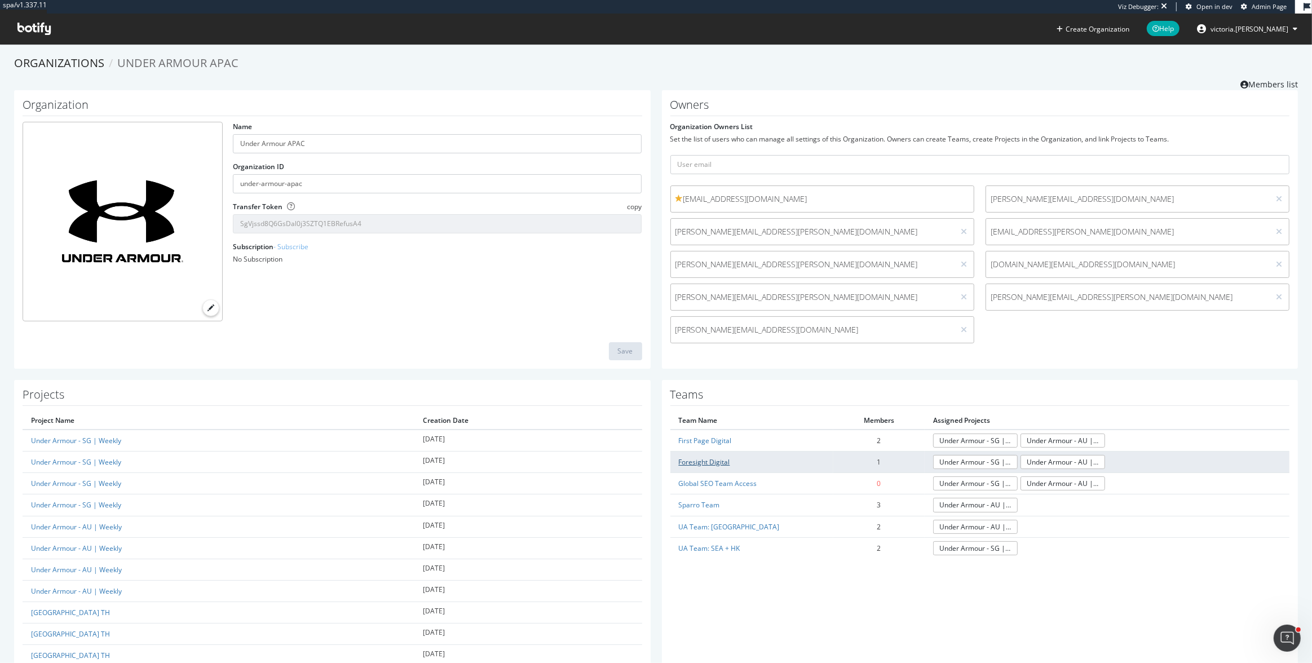
click at [711, 461] on link "Foresight Digital" at bounding box center [704, 462] width 51 height 10
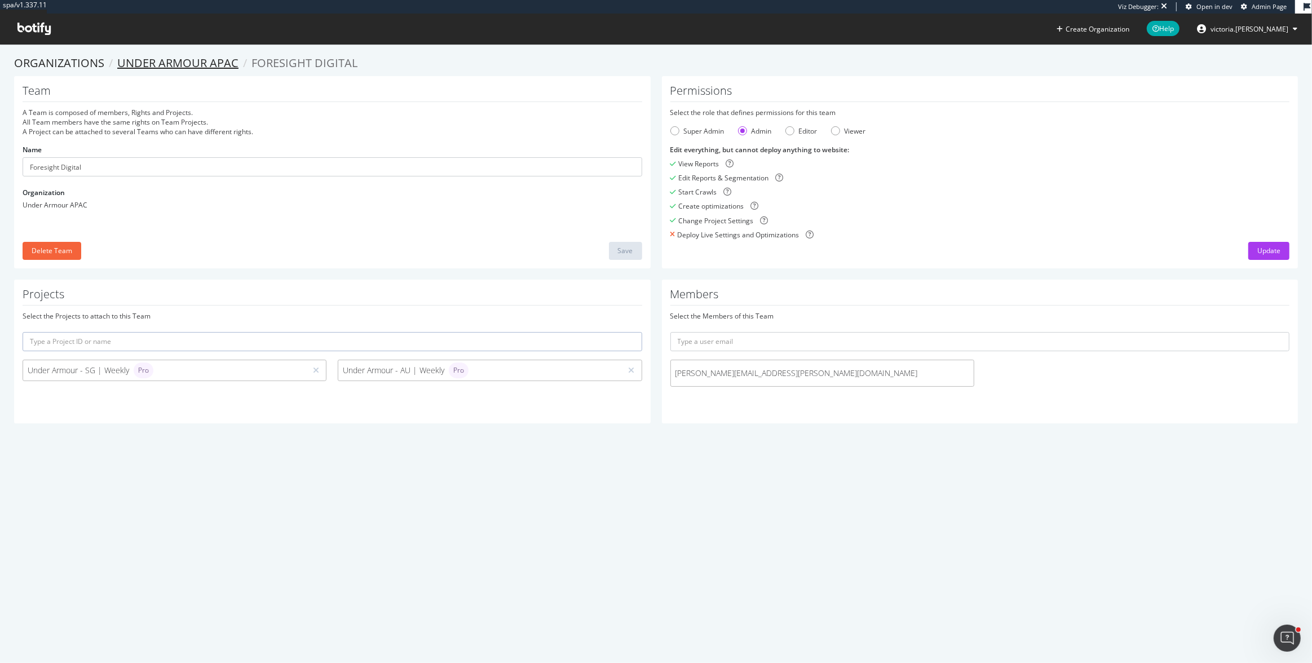
click at [146, 58] on link "Under Armour APAC" at bounding box center [177, 62] width 121 height 15
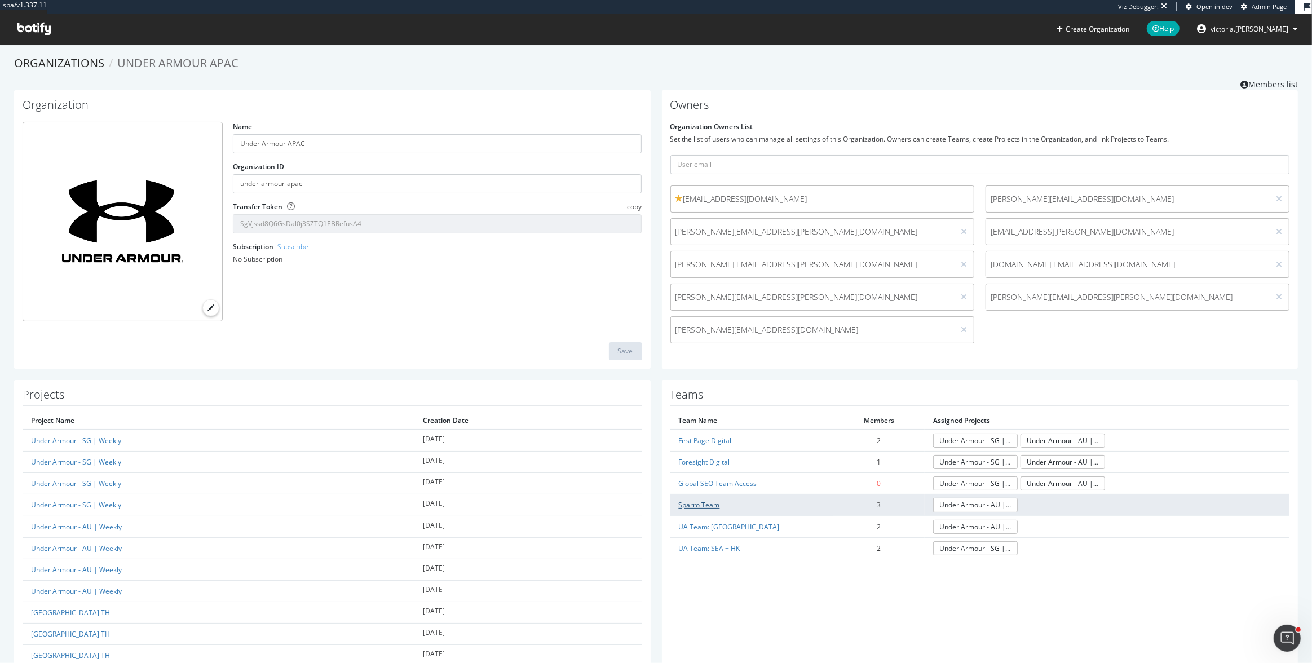
click at [707, 506] on link "Sparro Team" at bounding box center [699, 505] width 41 height 10
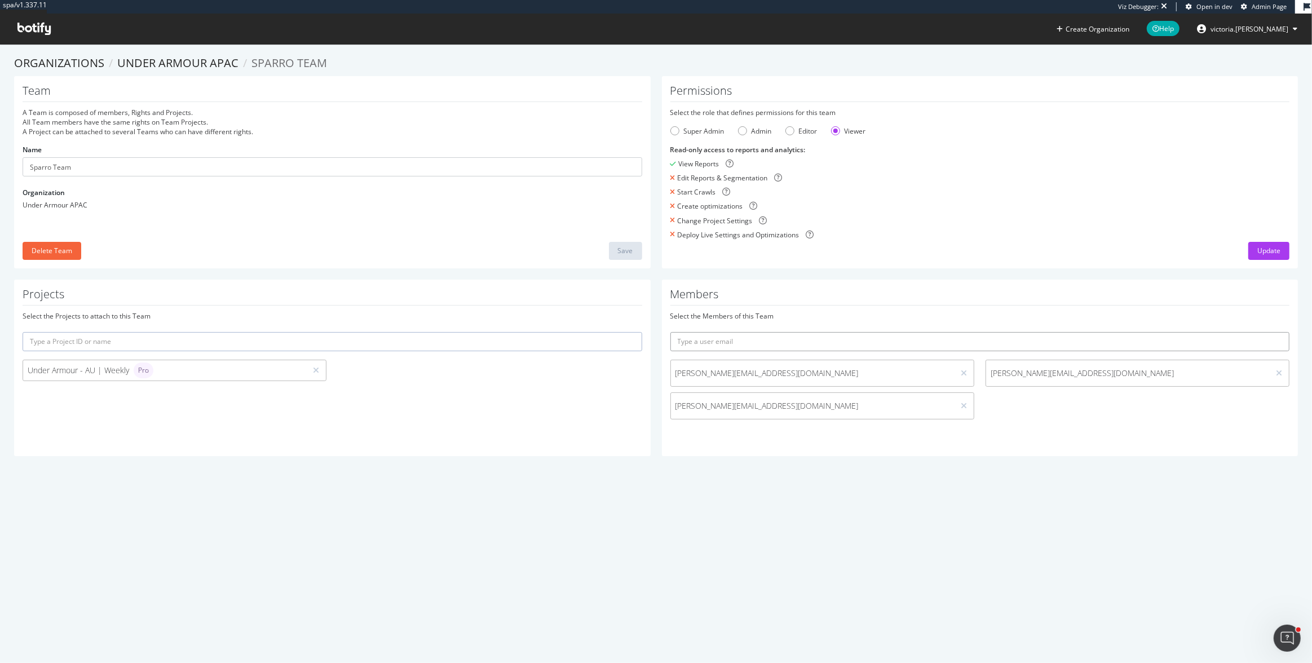
click at [771, 347] on input "text" at bounding box center [981, 341] width 620 height 19
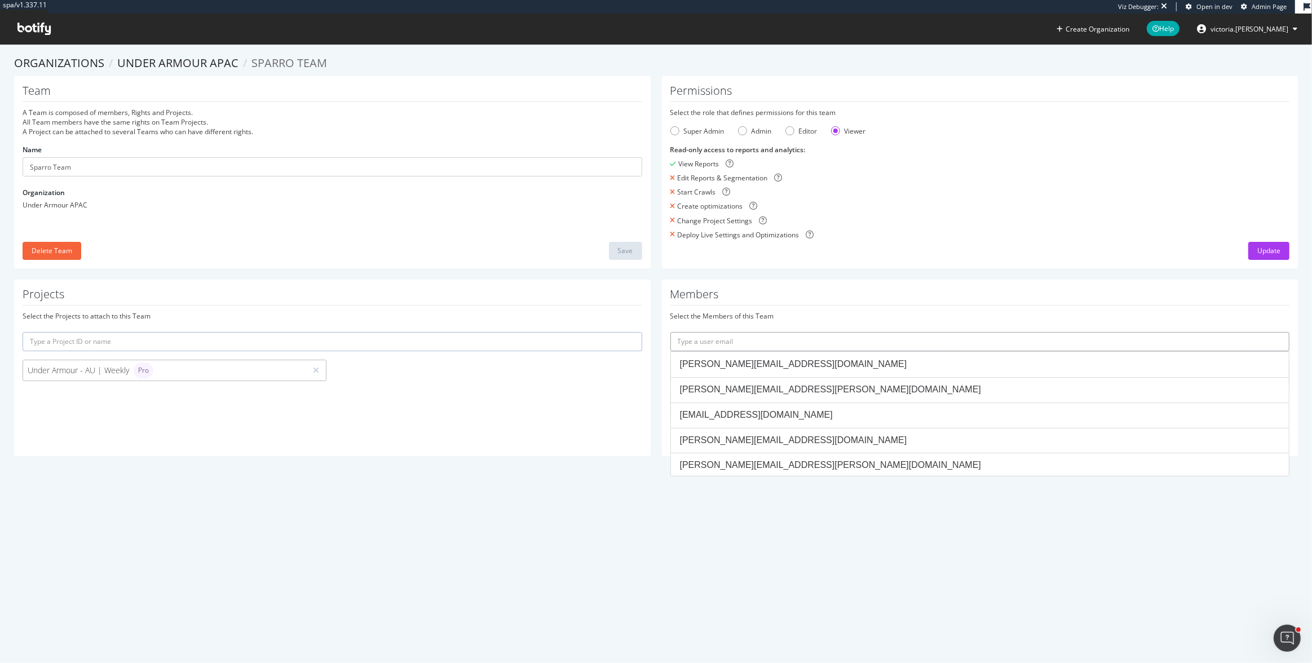
paste input "[PERSON_NAME][EMAIL_ADDRESS][PERSON_NAME][DOMAIN_NAME]"
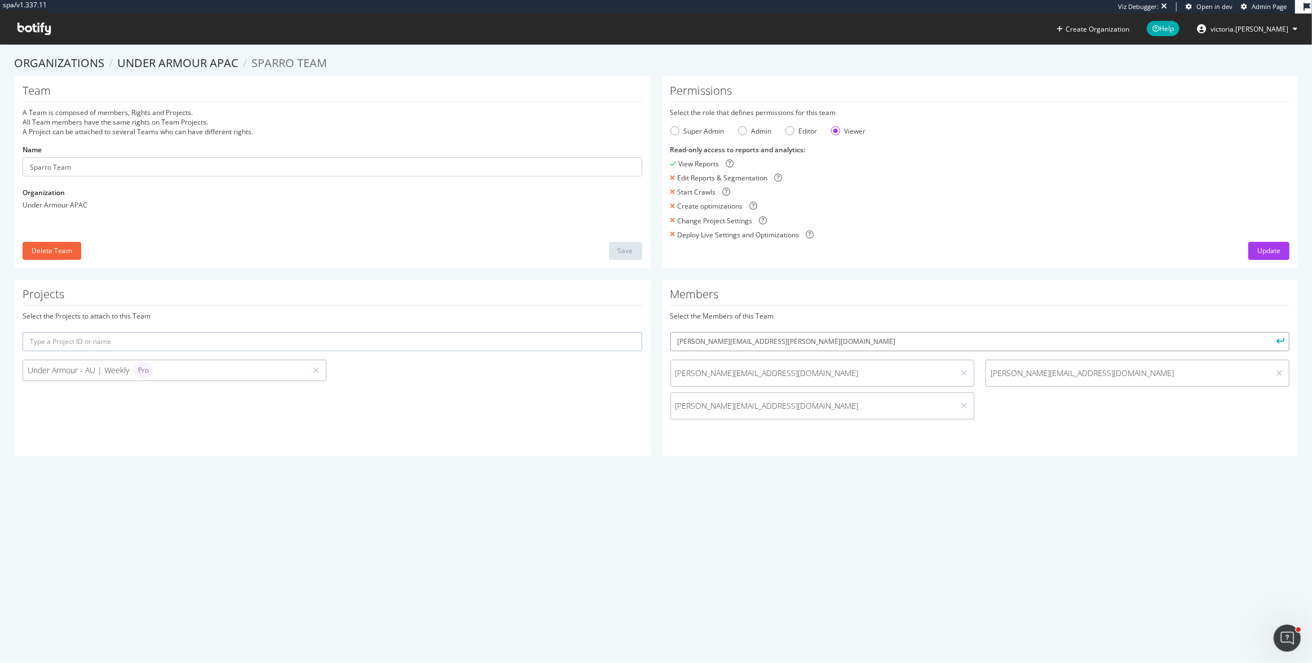
type input "[PERSON_NAME][EMAIL_ADDRESS][PERSON_NAME][DOMAIN_NAME]"
click at [948, 461] on div "Projects Select the Projects to attach to this Team Under Armour - AU | Weekly …" at bounding box center [656, 374] width 1296 height 188
click at [1277, 342] on icon "submit" at bounding box center [1281, 341] width 8 height 6
click at [794, 131] on div "Editor" at bounding box center [802, 131] width 32 height 10
click at [827, 134] on div "Super Admin Admin Editor Viewer" at bounding box center [981, 131] width 620 height 10
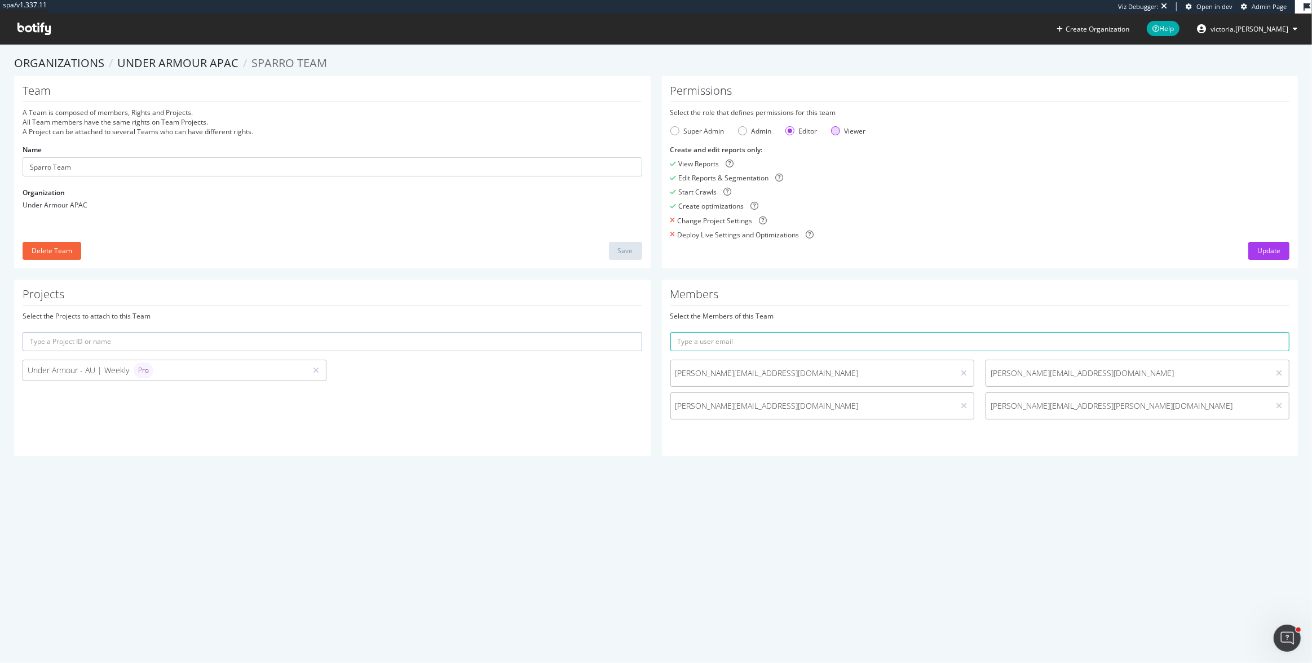
click at [831, 133] on div "Viewer" at bounding box center [835, 130] width 9 height 9
click at [160, 64] on link "Under Armour APAC" at bounding box center [177, 62] width 121 height 15
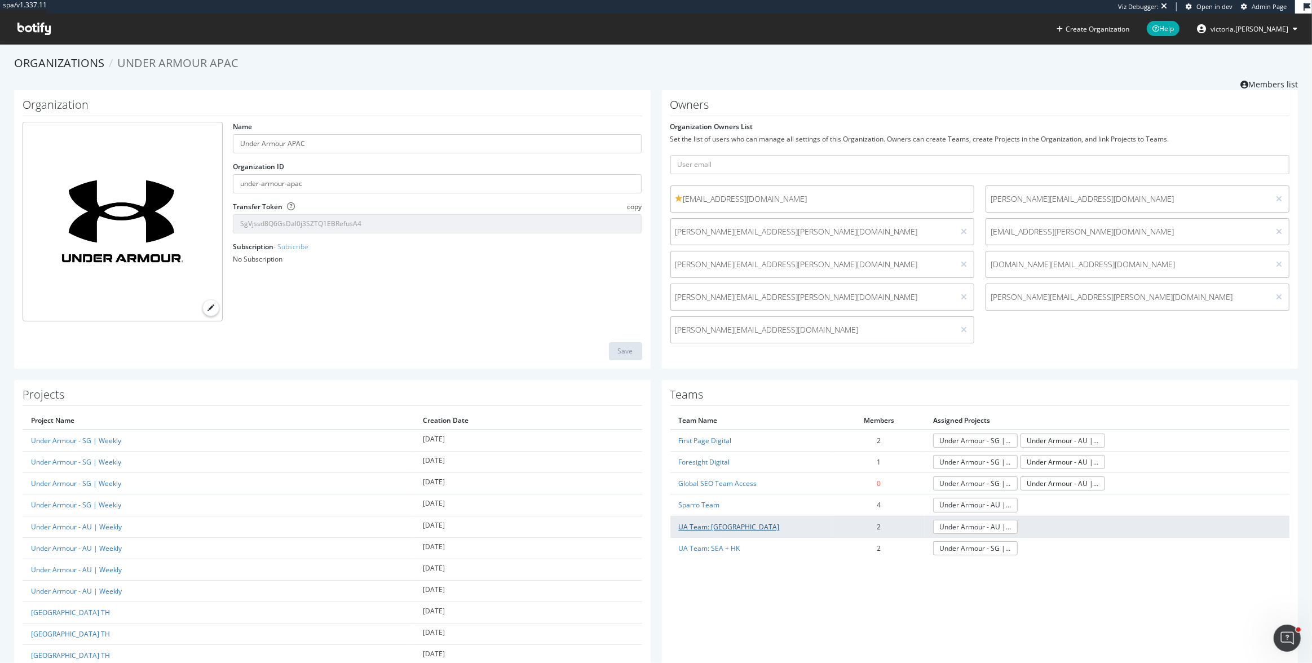
click at [720, 522] on link "UA Team: [GEOGRAPHIC_DATA]" at bounding box center [729, 527] width 101 height 10
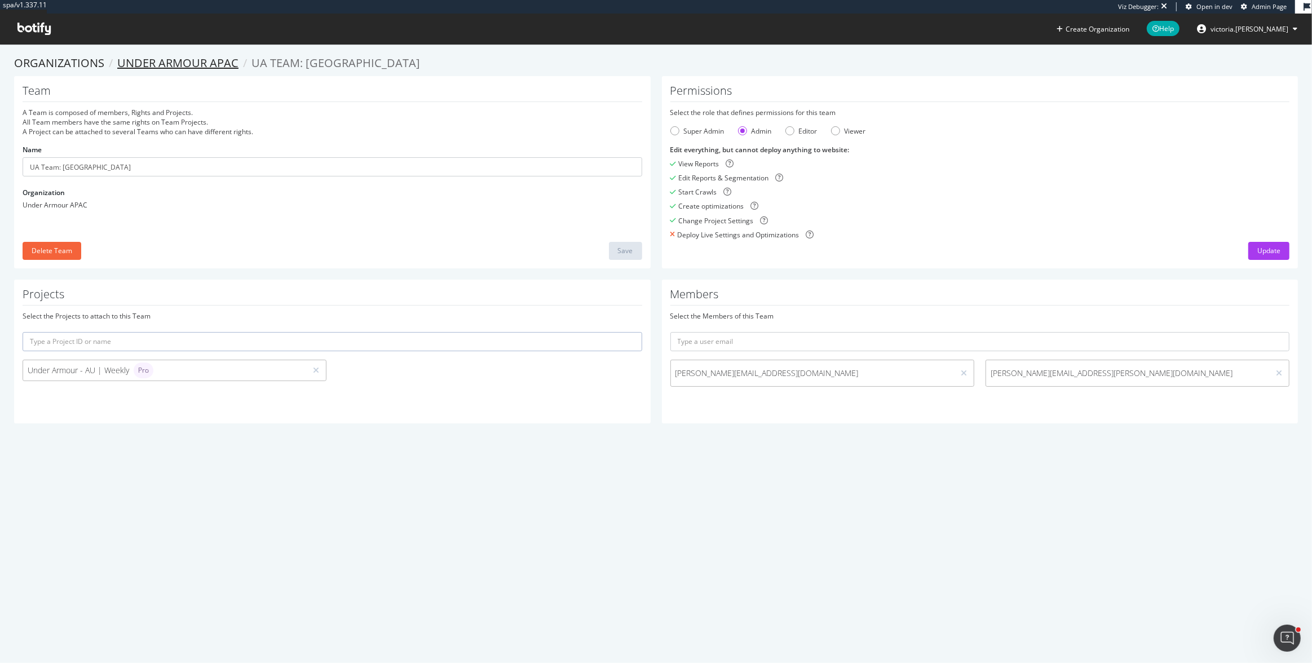
click at [168, 67] on link "Under Armour APAC" at bounding box center [177, 62] width 121 height 15
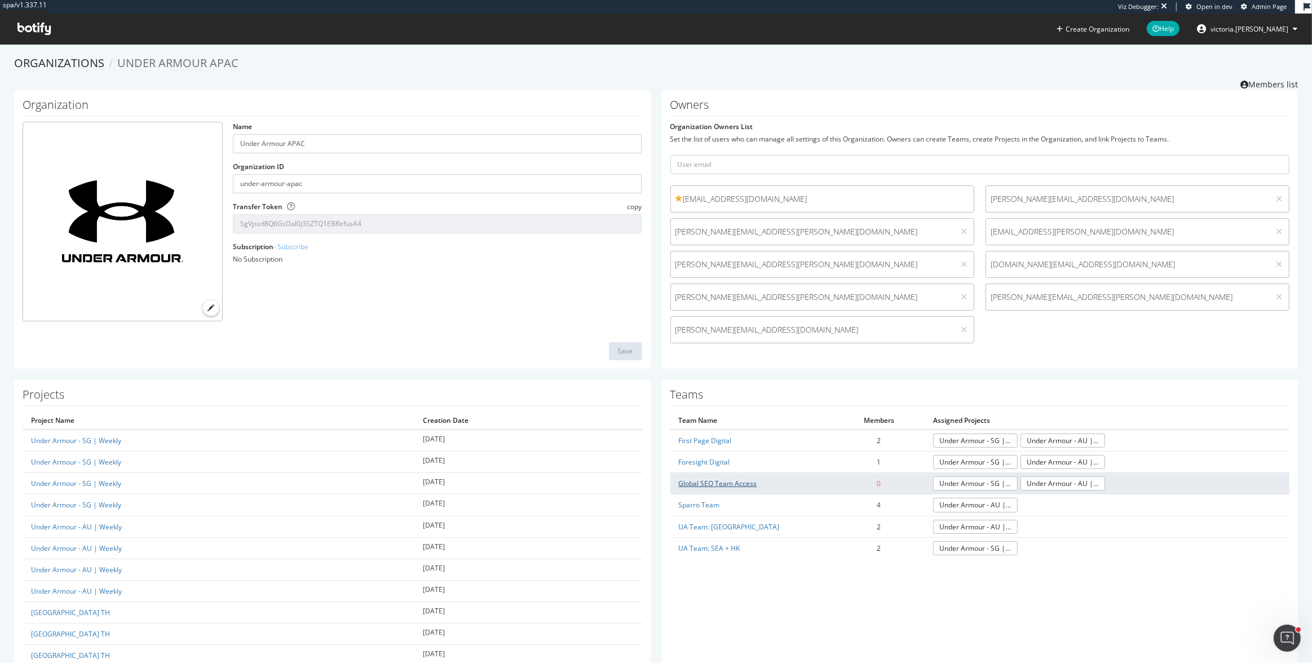
click at [716, 484] on link "Global SEO Team Access" at bounding box center [718, 484] width 78 height 10
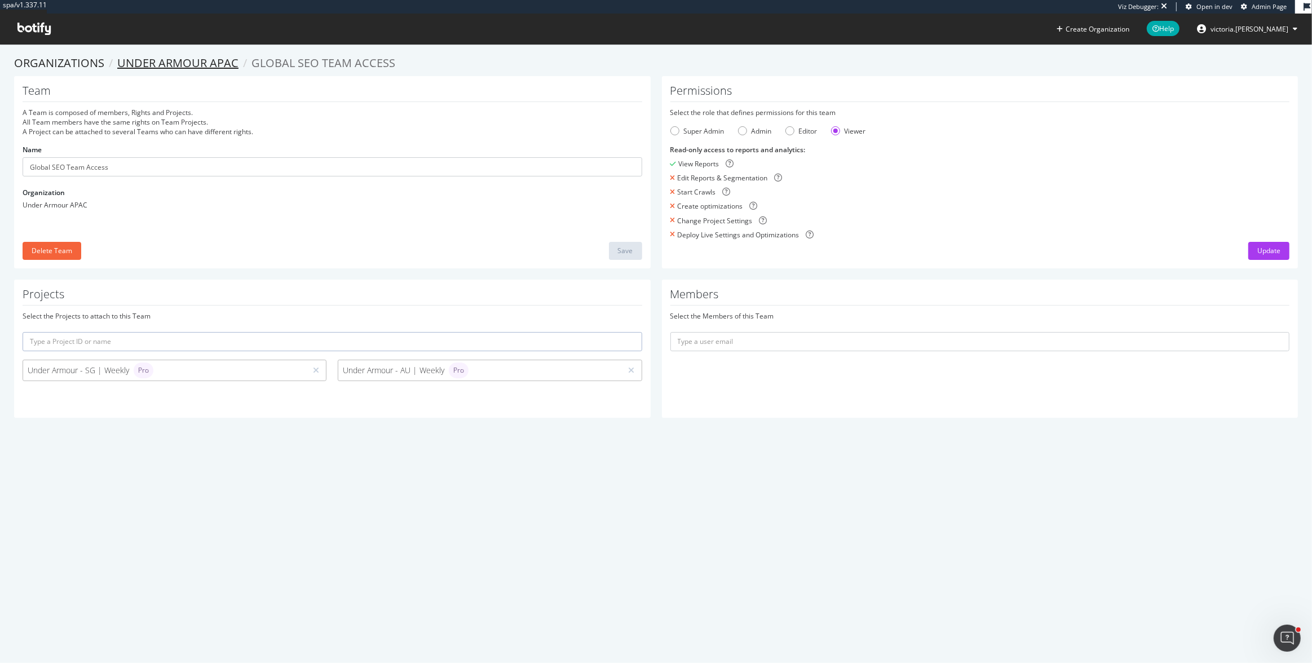
click at [168, 62] on link "Under Armour APAC" at bounding box center [177, 62] width 121 height 15
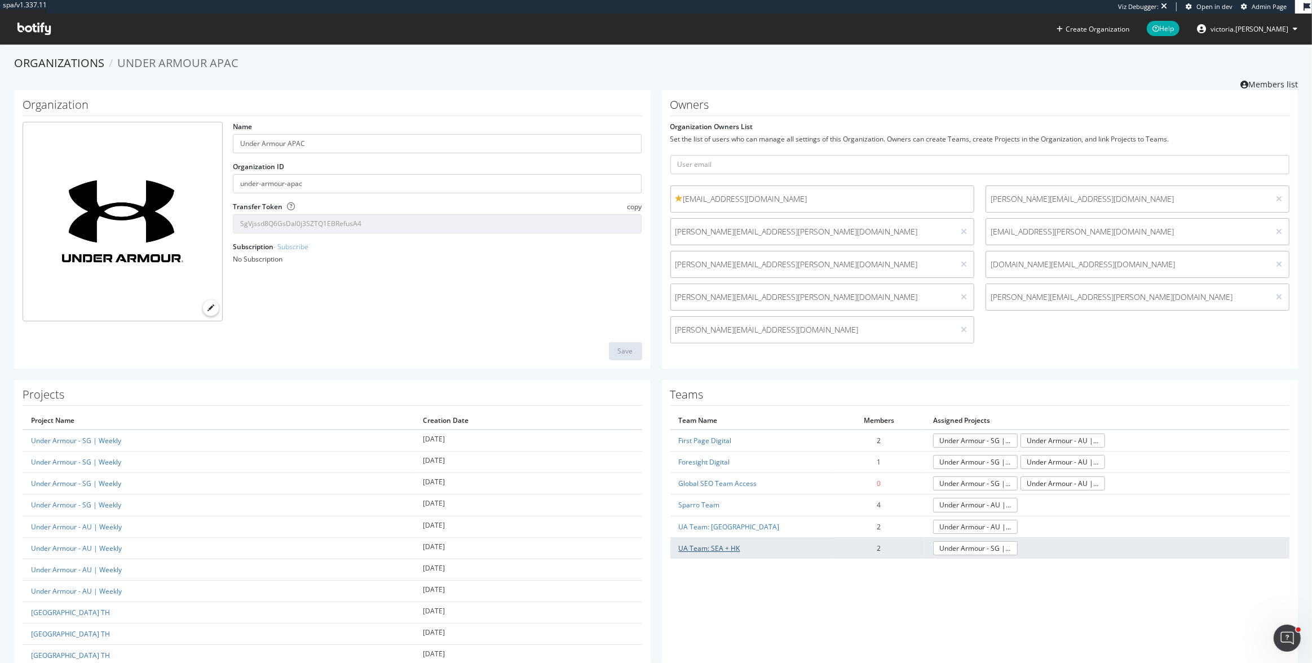
click at [709, 547] on link "UA Team: SEA + HK" at bounding box center [709, 549] width 61 height 10
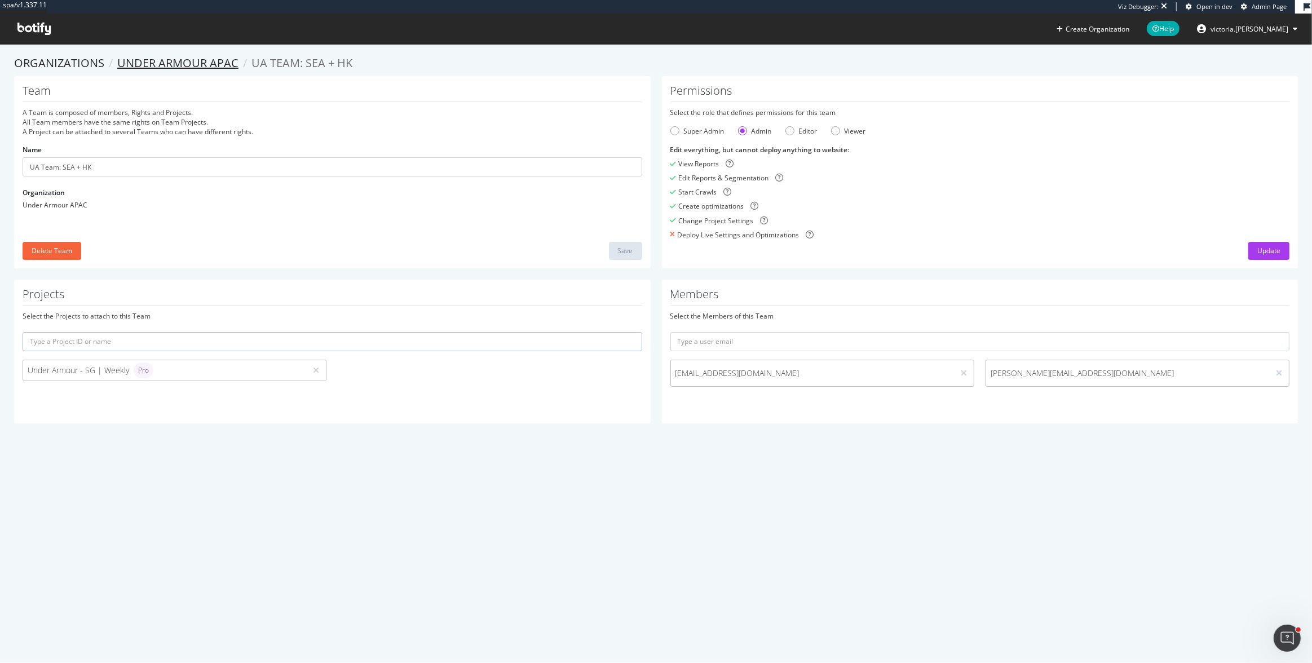
click at [162, 56] on link "Under Armour APAC" at bounding box center [177, 62] width 121 height 15
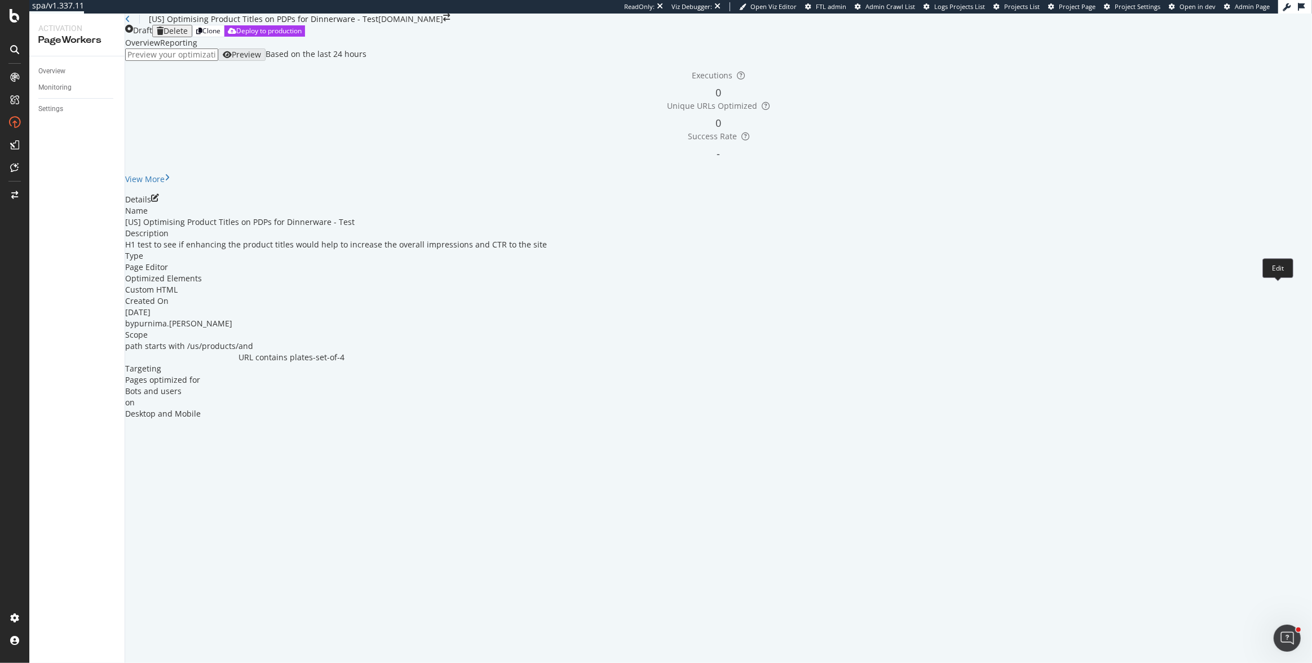
click at [159, 202] on icon "pen-to-square" at bounding box center [155, 198] width 8 height 8
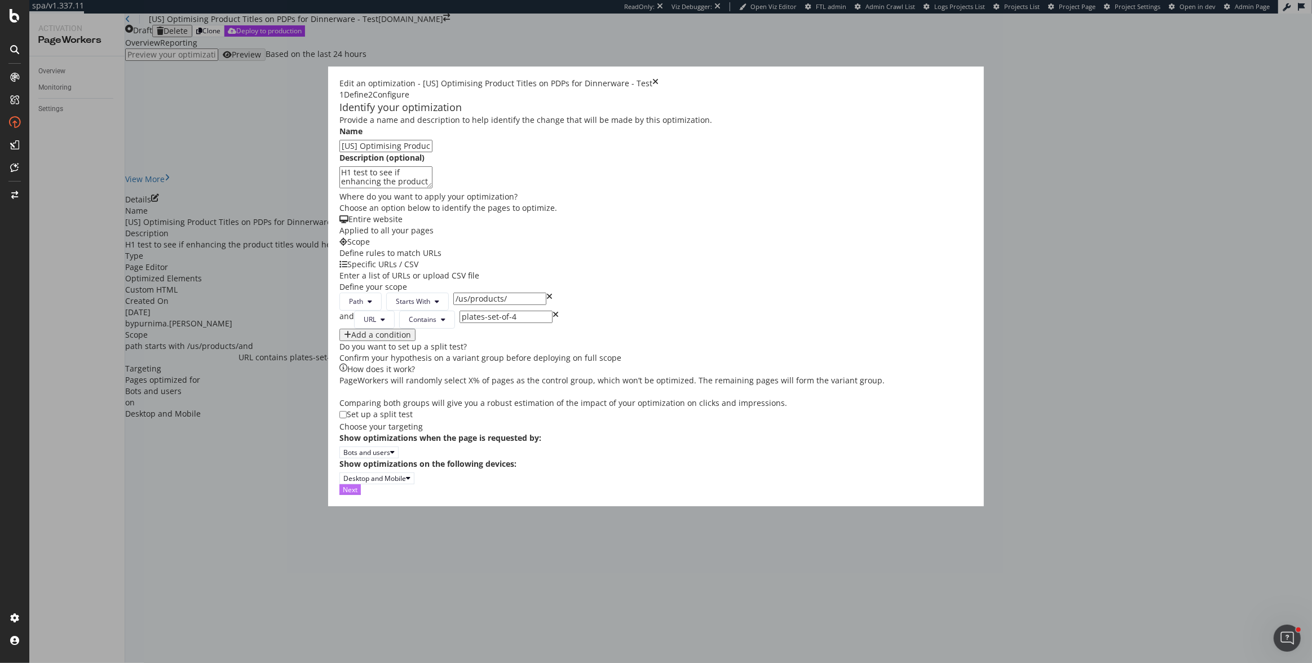
click at [361, 495] on button "Next" at bounding box center [350, 489] width 21 height 11
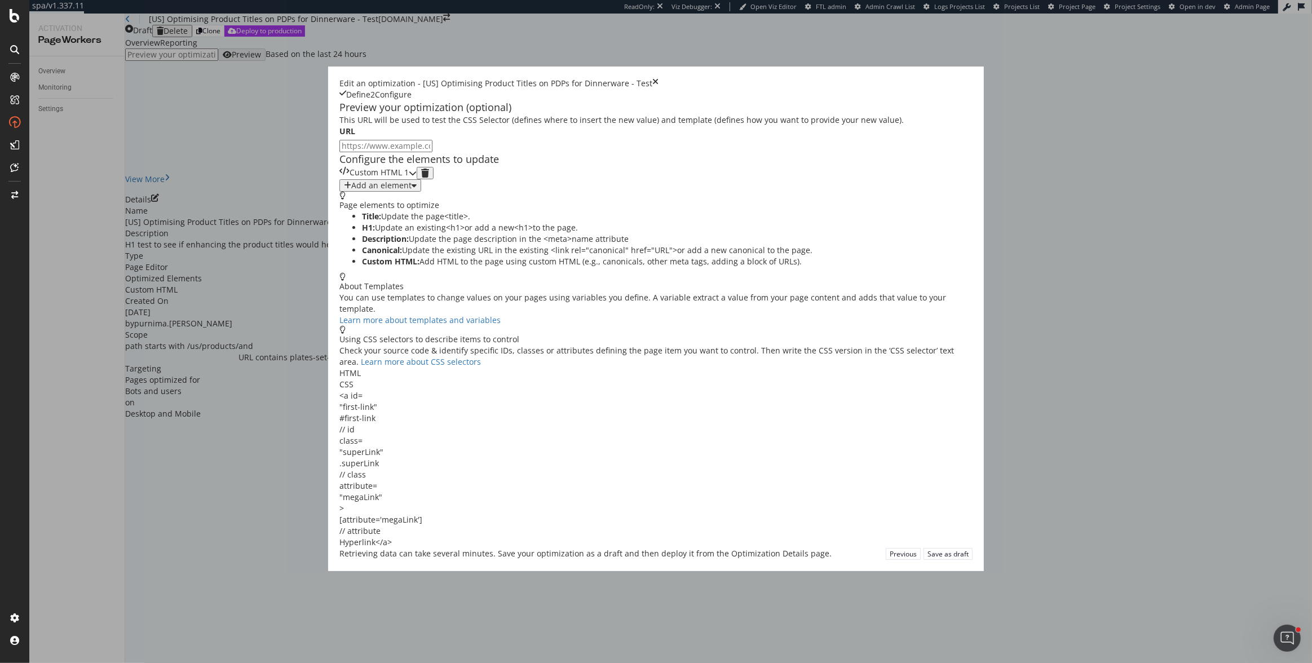
click at [417, 179] on div "Custom HTML 1" at bounding box center [378, 173] width 77 height 12
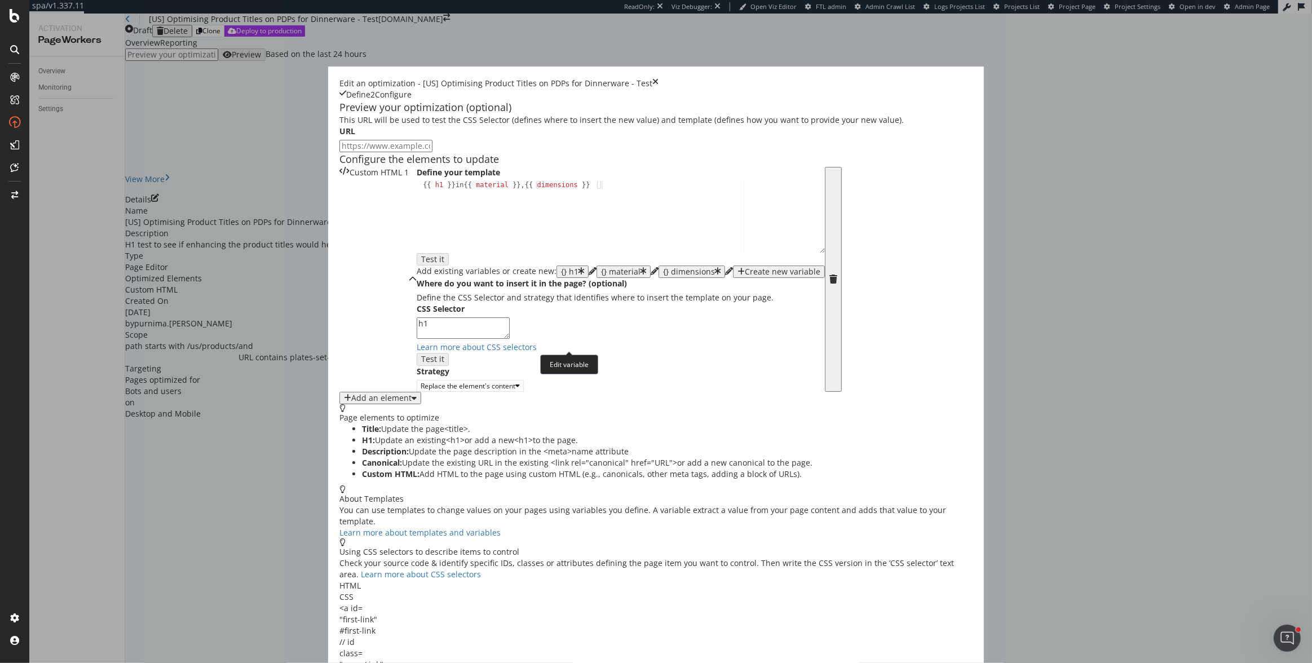
click at [651, 275] on icon "pencil" at bounding box center [655, 271] width 8 height 8
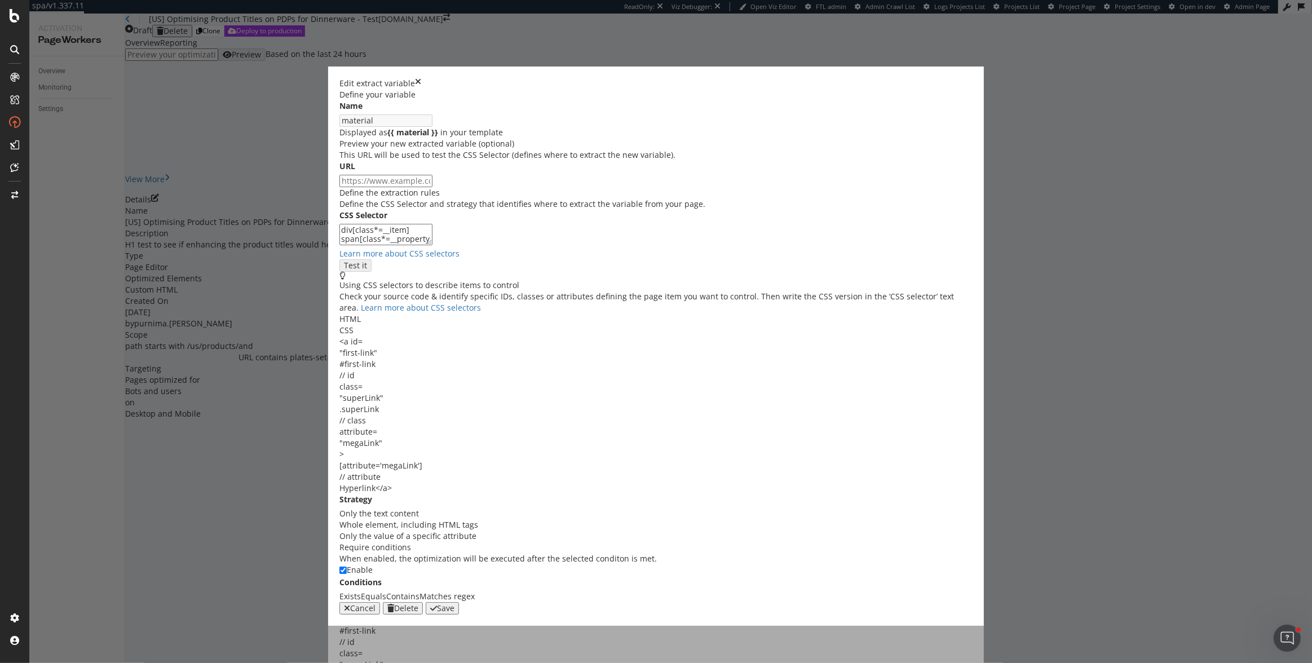
click at [421, 83] on icon "times" at bounding box center [418, 83] width 6 height 11
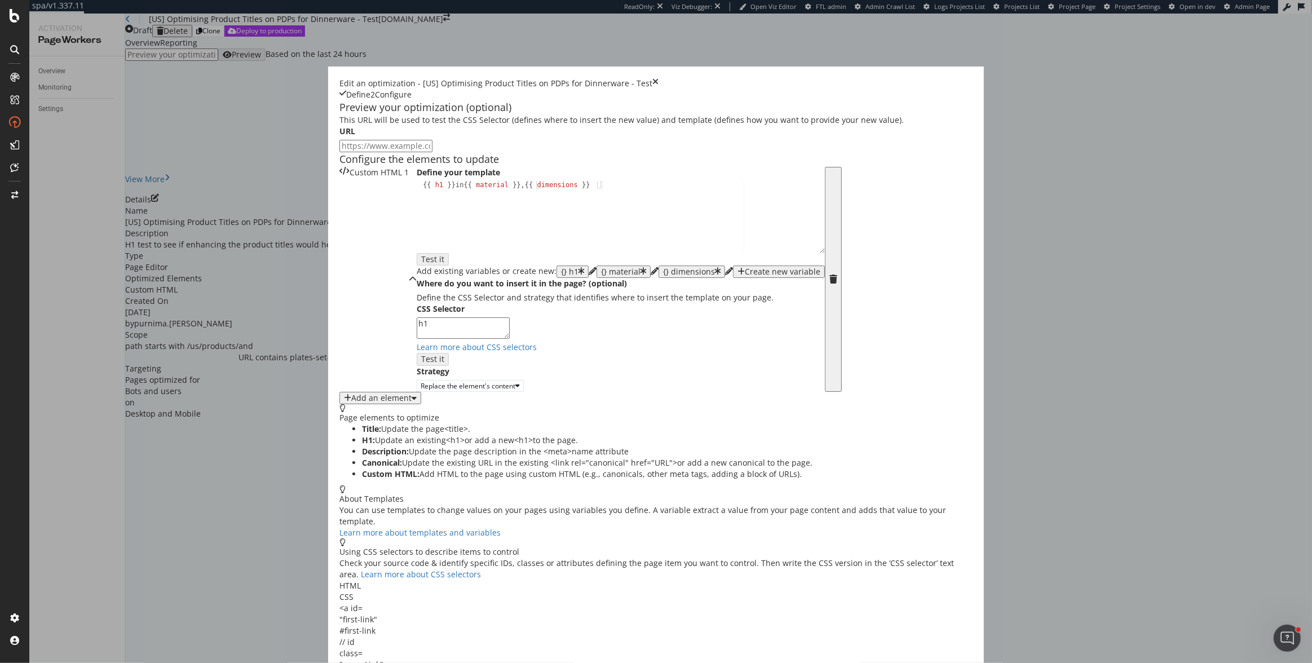
click at [659, 78] on icon "times" at bounding box center [656, 83] width 6 height 11
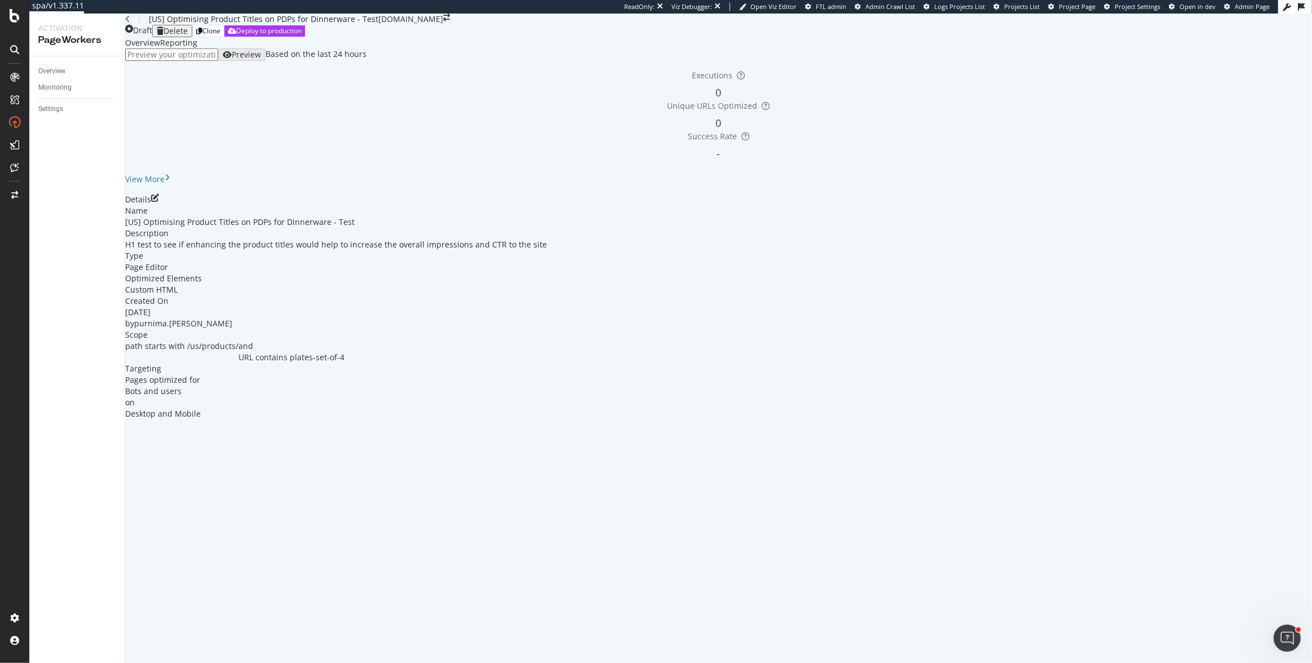
click at [218, 61] on input "url" at bounding box center [171, 55] width 93 height 12
paste input "https://www.castlery.com/us/products/grace-dinner-plates-set-of-4"
type input "https://www.castlery.com/us/products/grace-dinner-plates-set-of-4"
click at [261, 59] on div "Preview" at bounding box center [246, 54] width 29 height 9
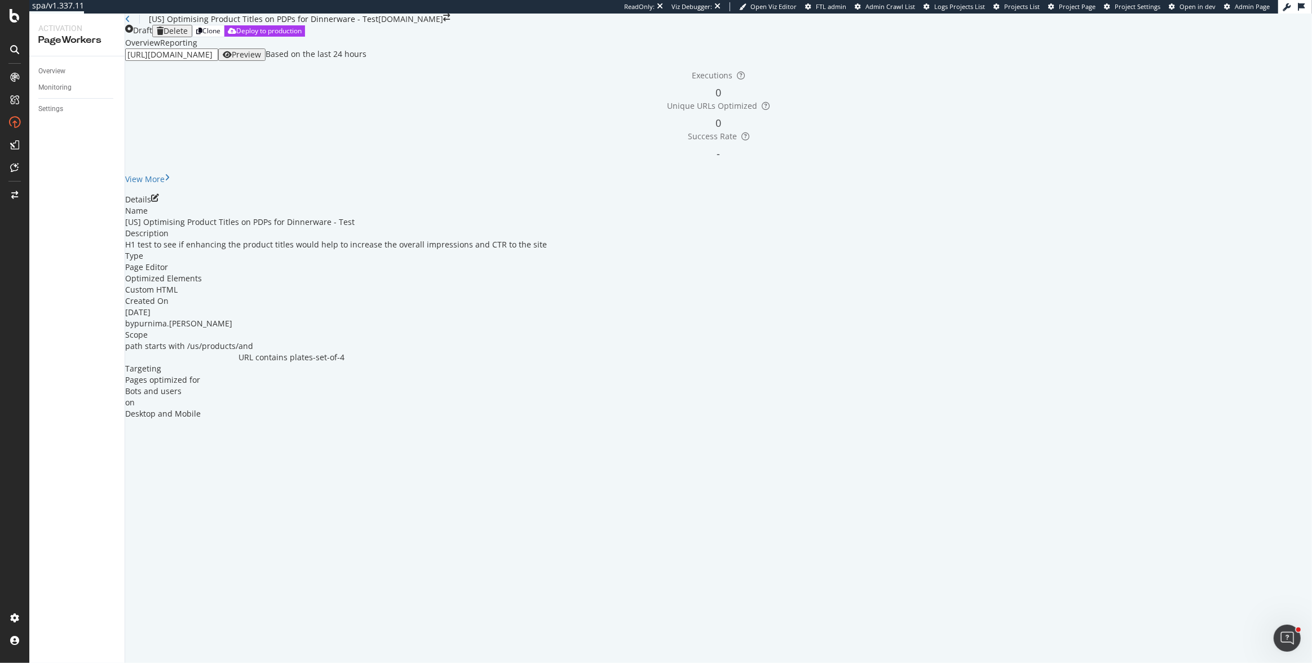
scroll to position [0, 0]
